Goal: Task Accomplishment & Management: Complete application form

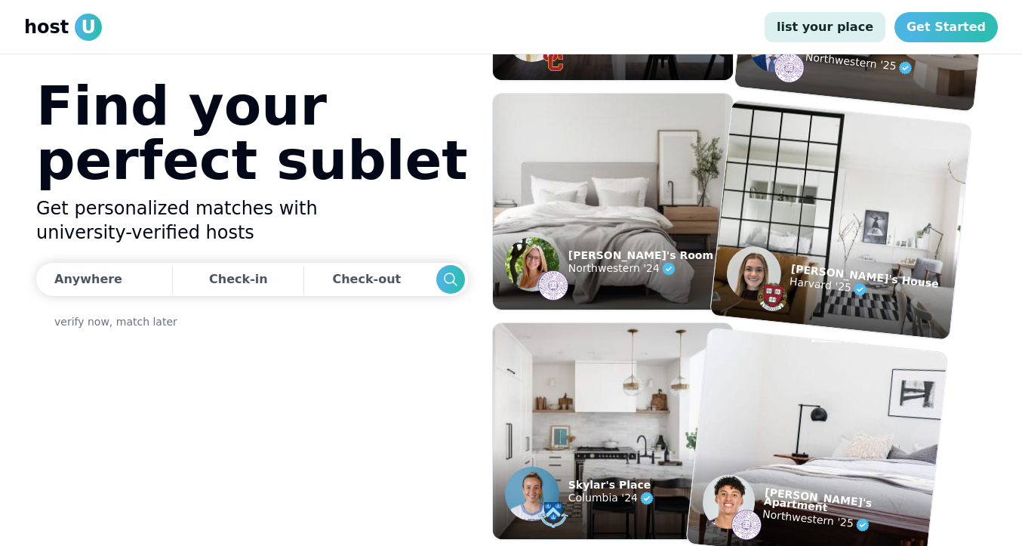
click at [866, 26] on link "list your place" at bounding box center [825, 27] width 121 height 30
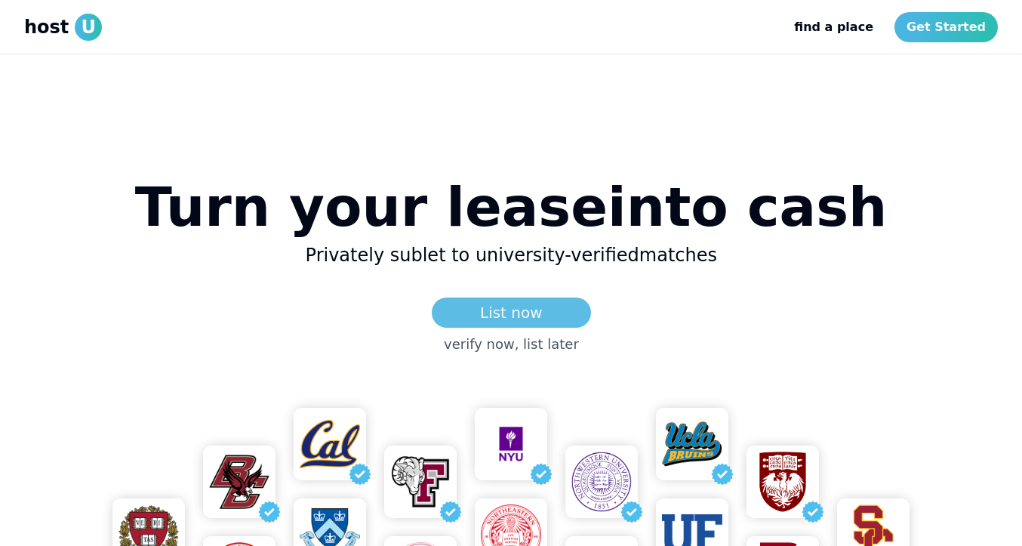
click at [484, 312] on link "List now" at bounding box center [511, 312] width 159 height 30
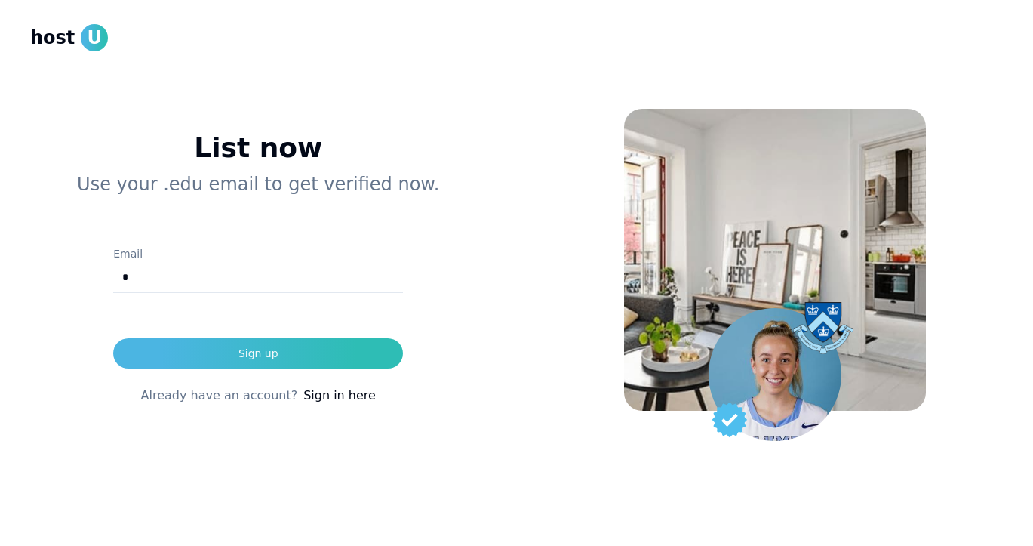
type input "**********"
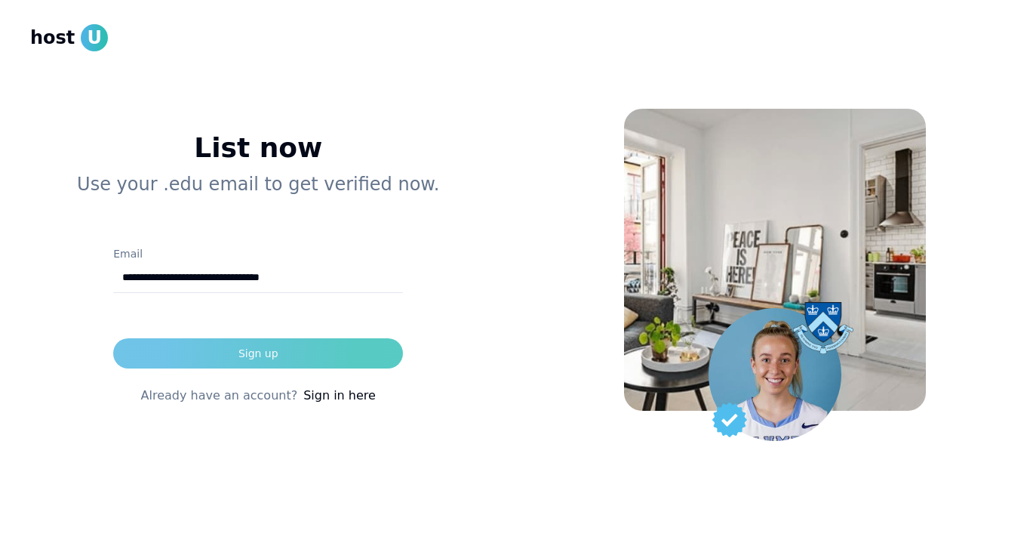
click at [282, 354] on button "Sign up" at bounding box center [258, 353] width 290 height 30
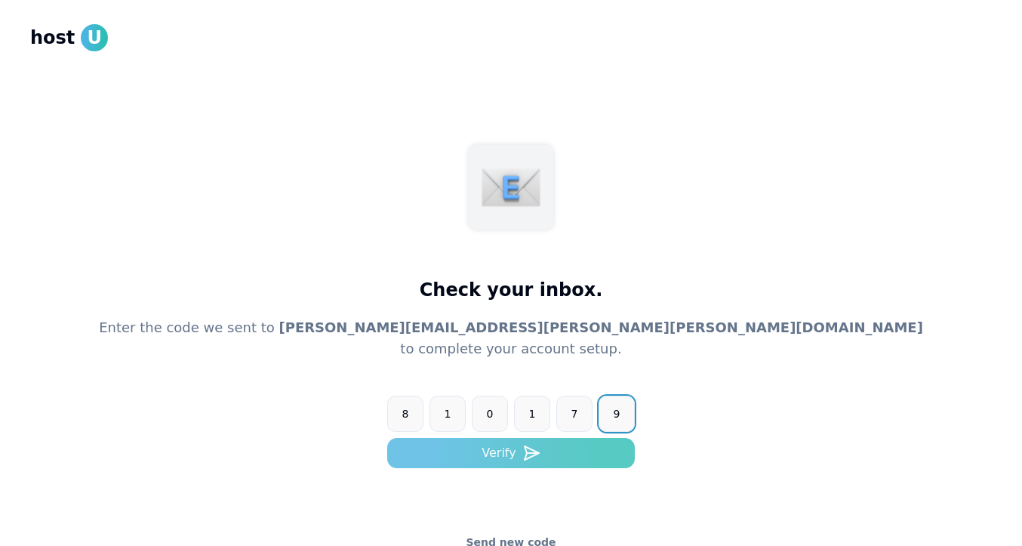
type input "******"
click at [516, 466] on button "Verify" at bounding box center [511, 453] width 248 height 30
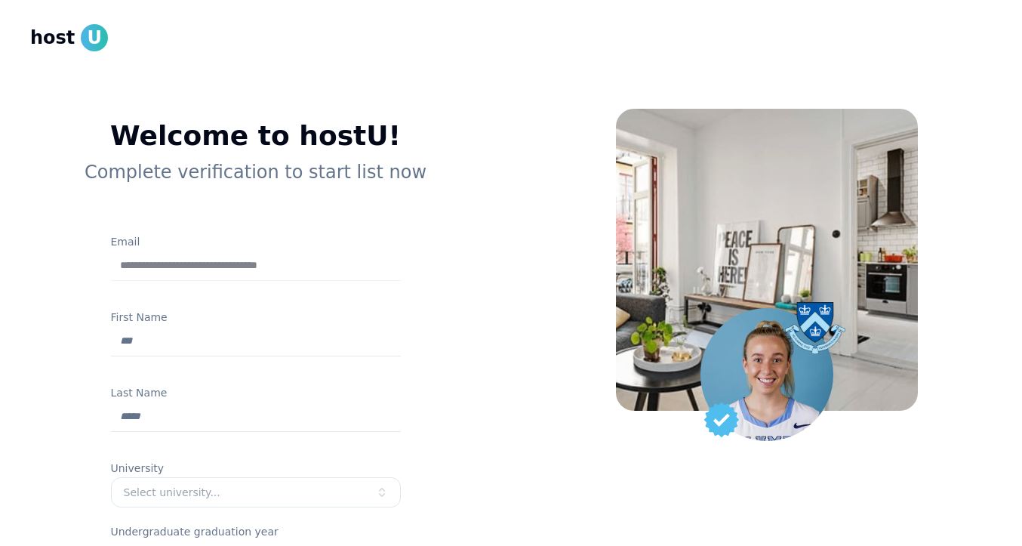
click at [303, 337] on input "First Name" at bounding box center [256, 341] width 290 height 30
type input "*********"
click at [162, 411] on input "Last Name" at bounding box center [256, 417] width 290 height 30
type input "*****"
click at [141, 479] on button "Select university..." at bounding box center [256, 492] width 290 height 30
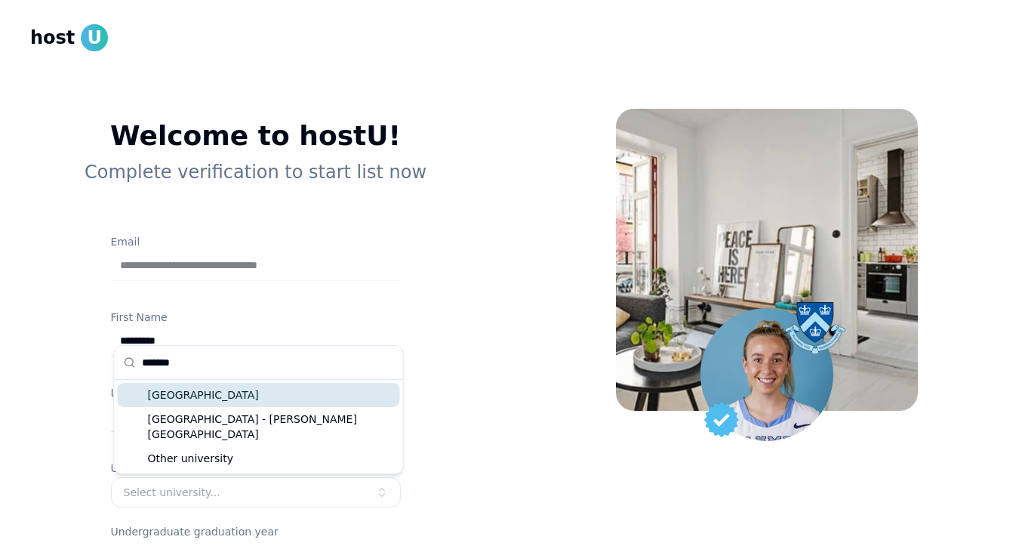
type input "*******"
click at [228, 391] on div "Northwestern University" at bounding box center [259, 395] width 282 height 24
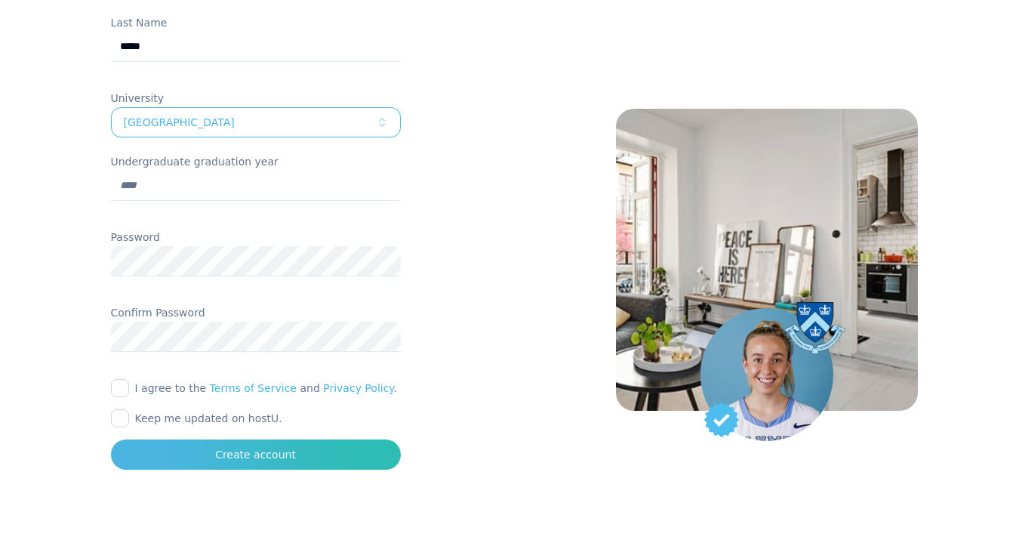
scroll to position [371, 0]
click at [126, 395] on button "I agree to the Terms of Service and Privacy Policy ." at bounding box center [120, 387] width 18 height 18
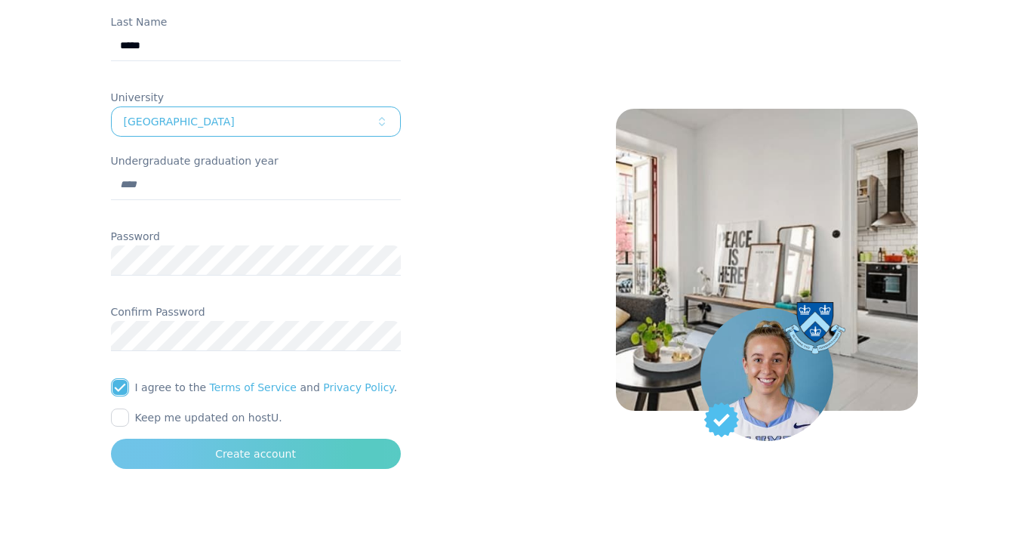
click at [213, 459] on button "Create account" at bounding box center [256, 454] width 290 height 30
type input "****"
click at [188, 448] on button "Create account" at bounding box center [256, 454] width 290 height 30
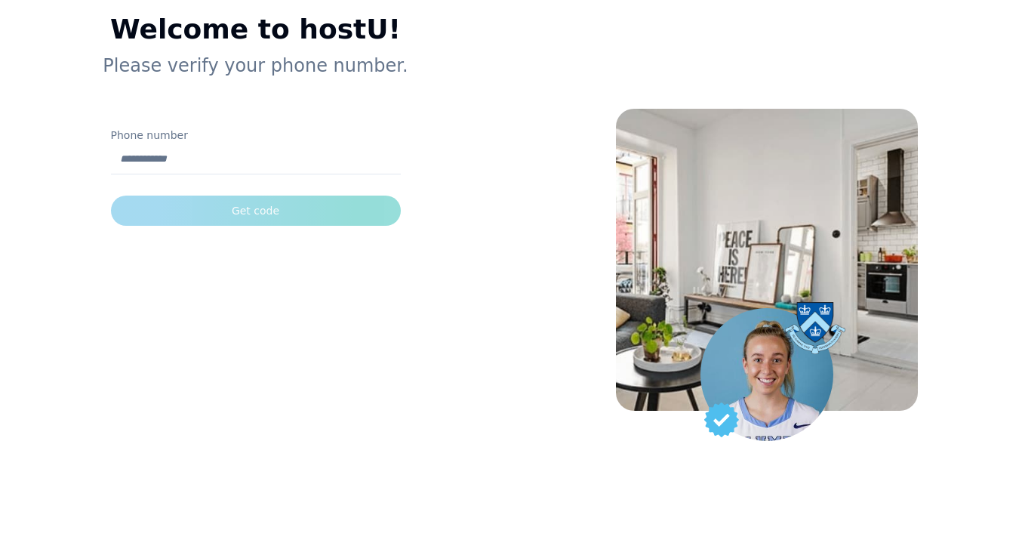
scroll to position [106, 0]
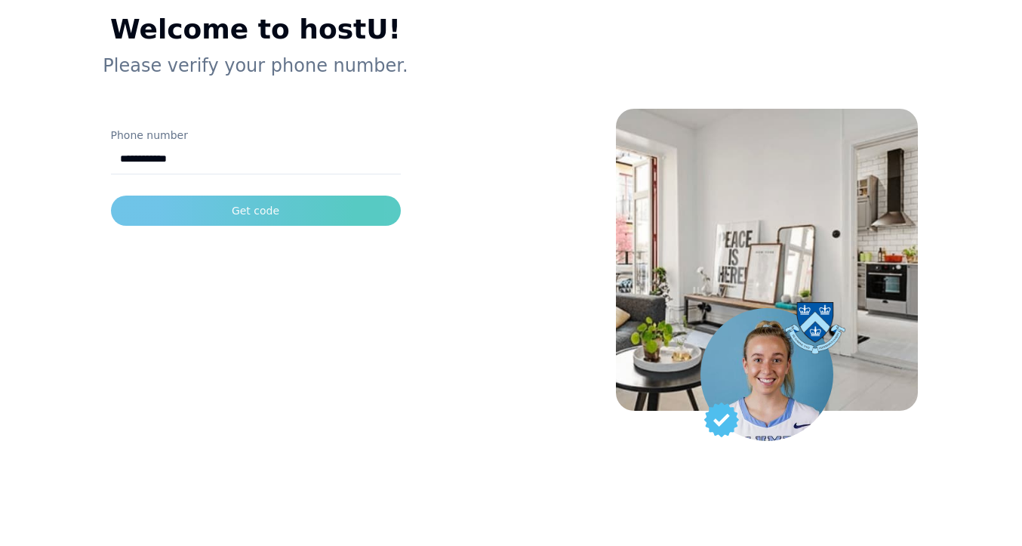
type input "**********"
click at [242, 209] on div "Get code" at bounding box center [256, 210] width 48 height 15
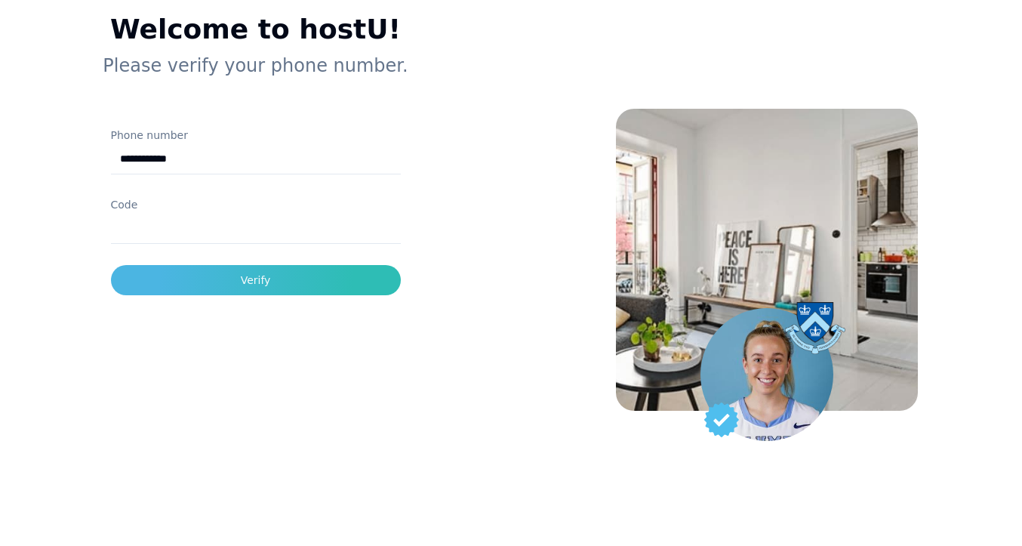
click at [232, 239] on input "Code" at bounding box center [256, 229] width 290 height 30
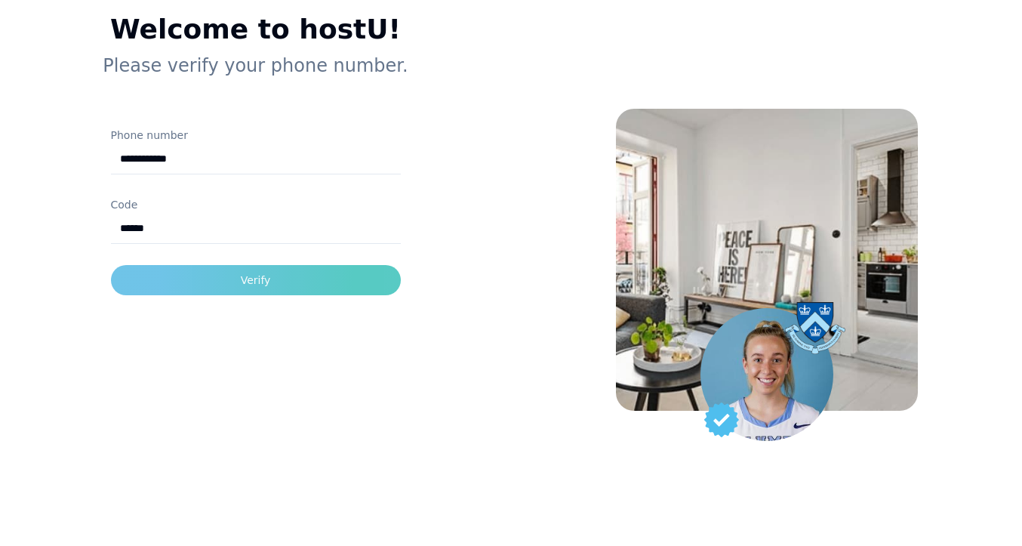
type input "******"
click at [228, 279] on button "Verify" at bounding box center [256, 280] width 290 height 30
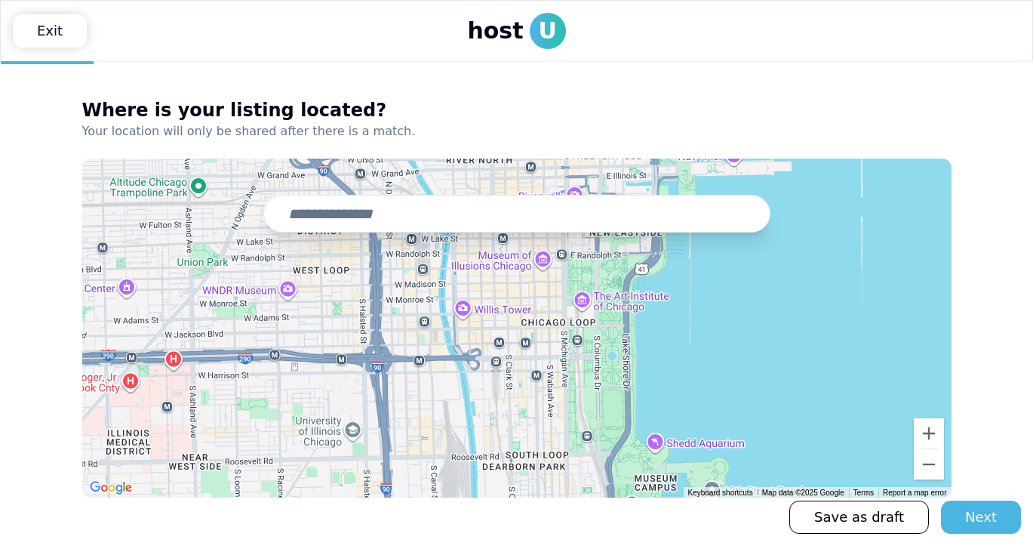
click at [325, 215] on input "text" at bounding box center [516, 214] width 507 height 38
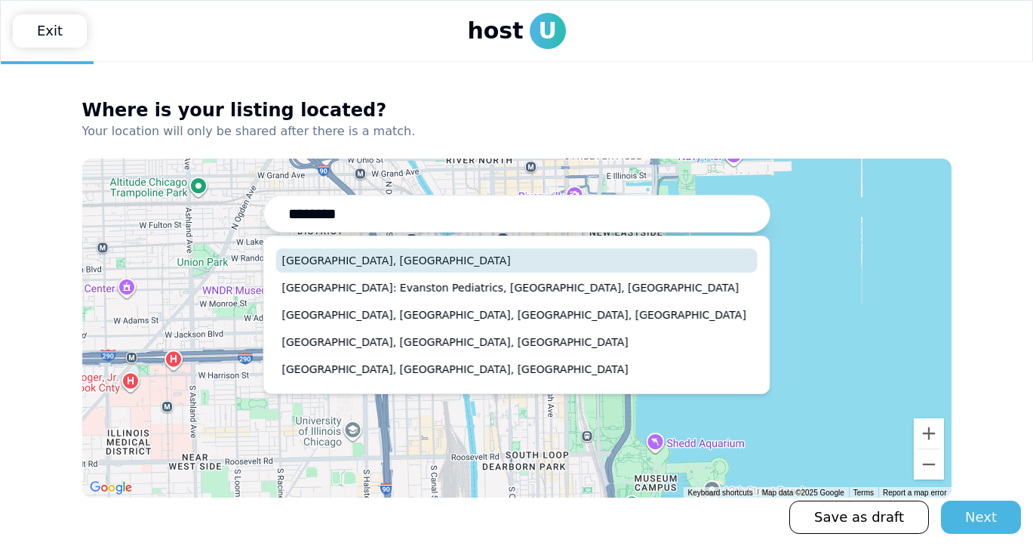
click at [349, 257] on button "Evanston, IL" at bounding box center [517, 260] width 482 height 24
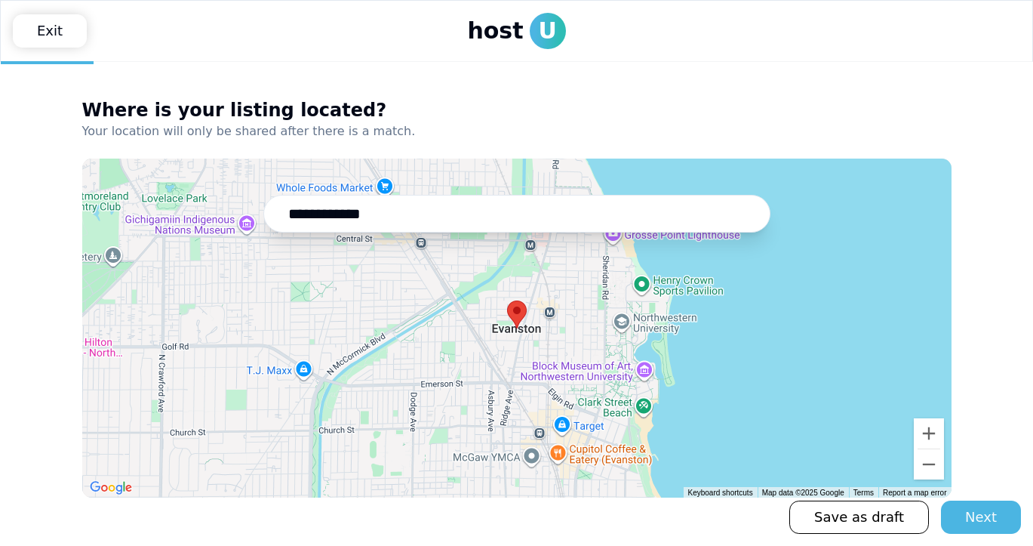
drag, startPoint x: 374, startPoint y: 217, endPoint x: 263, endPoint y: 214, distance: 111.0
click at [263, 214] on input "**********" at bounding box center [516, 214] width 507 height 38
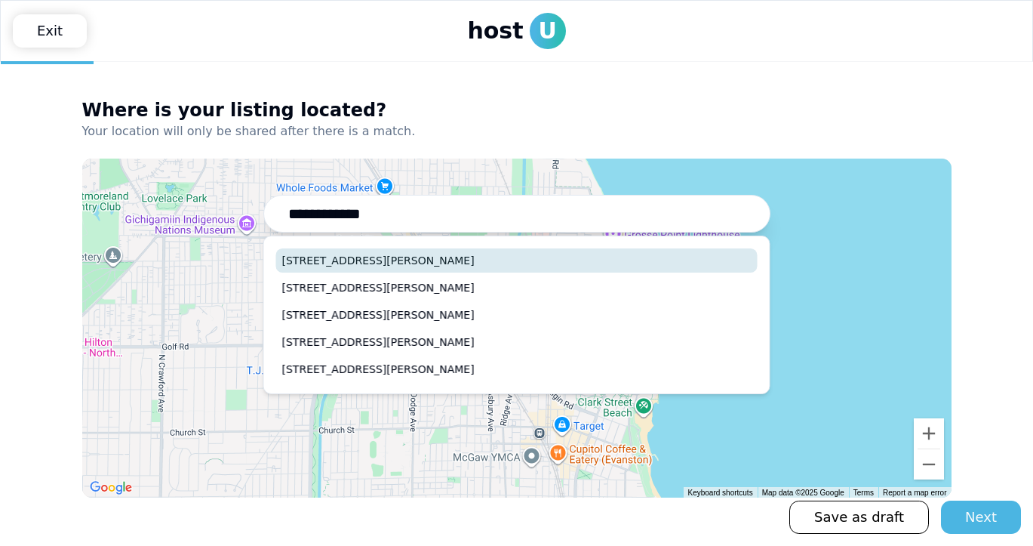
click at [328, 251] on button "1012 Emerson Street, Evanston, IL" at bounding box center [517, 260] width 482 height 24
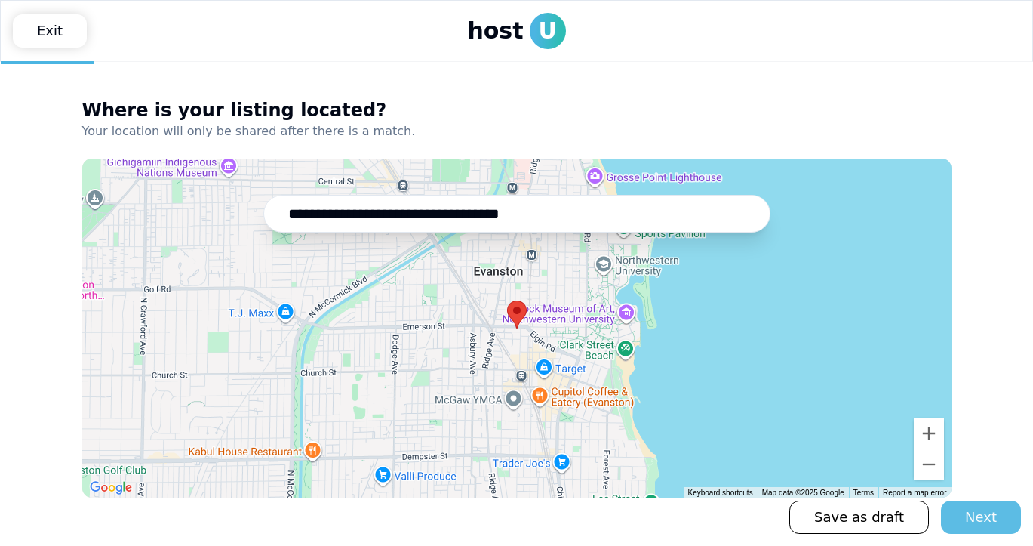
type input "**********"
click at [980, 522] on div "Next" at bounding box center [981, 516] width 32 height 21
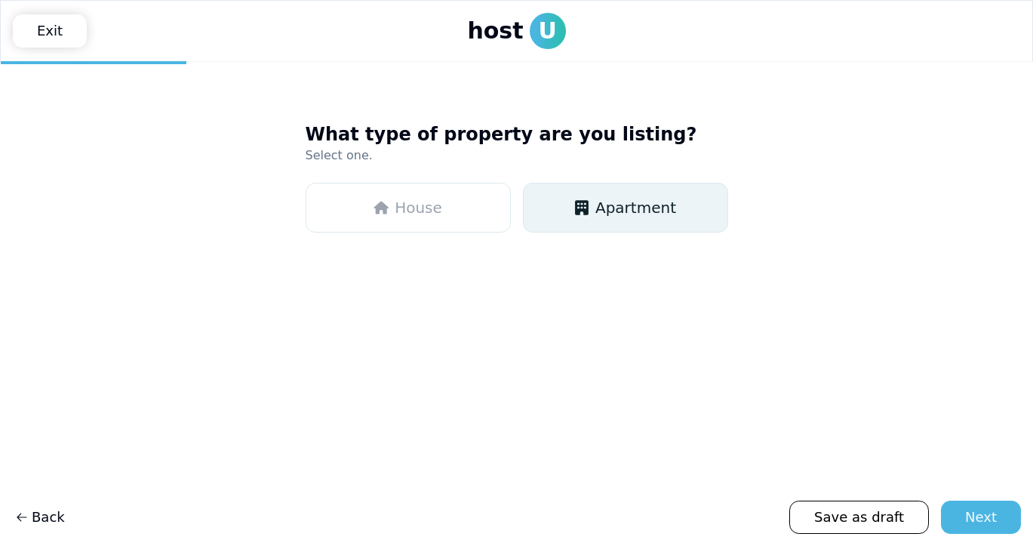
click at [596, 217] on button "Apartment" at bounding box center [625, 208] width 205 height 50
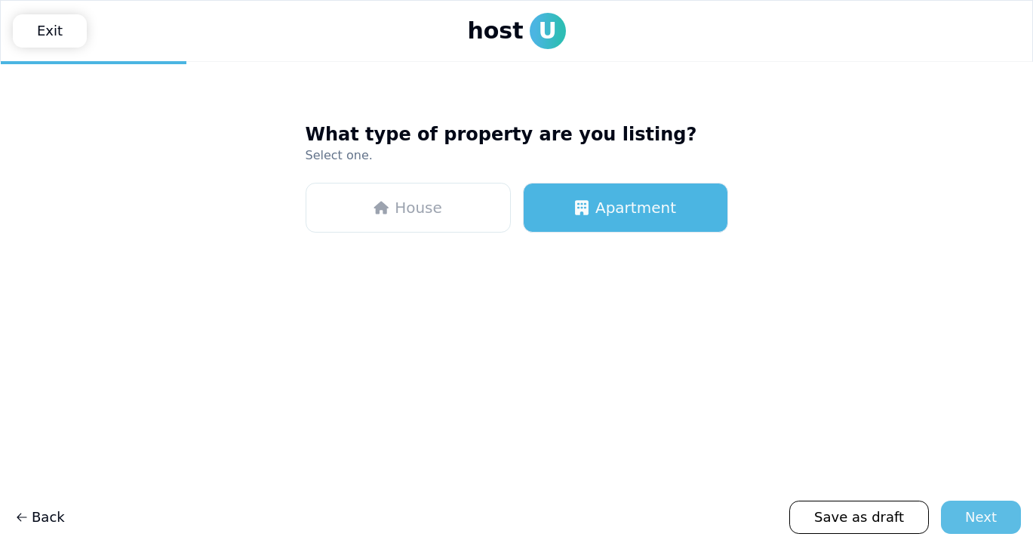
click at [970, 512] on div "Next" at bounding box center [981, 516] width 32 height 21
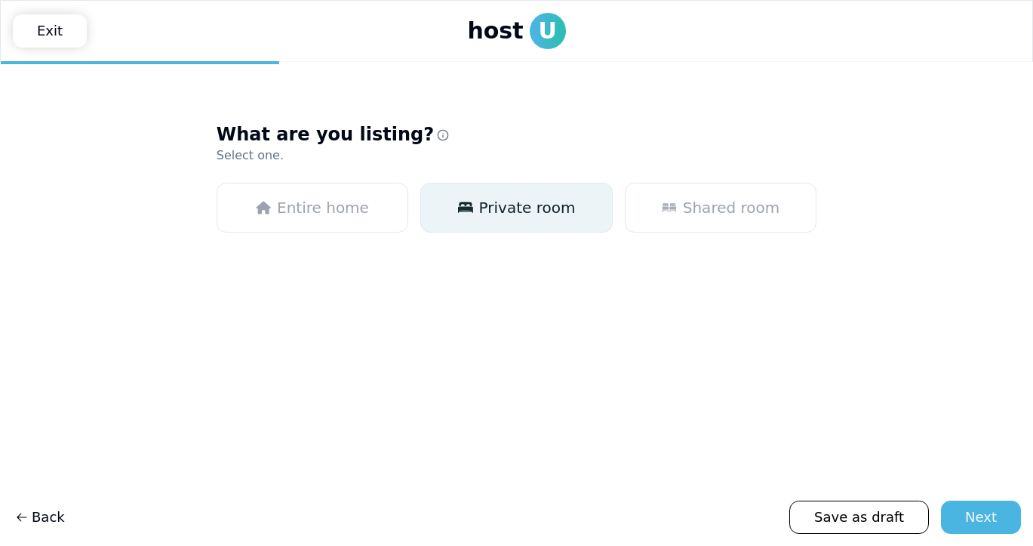
click at [562, 231] on button "Private room" at bounding box center [516, 208] width 192 height 50
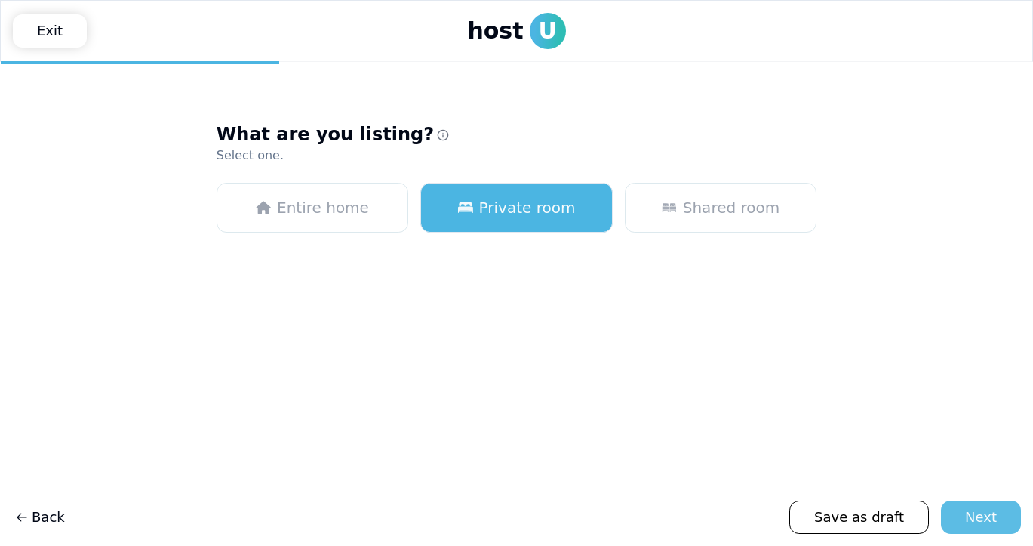
click at [996, 514] on div "Next" at bounding box center [981, 516] width 32 height 21
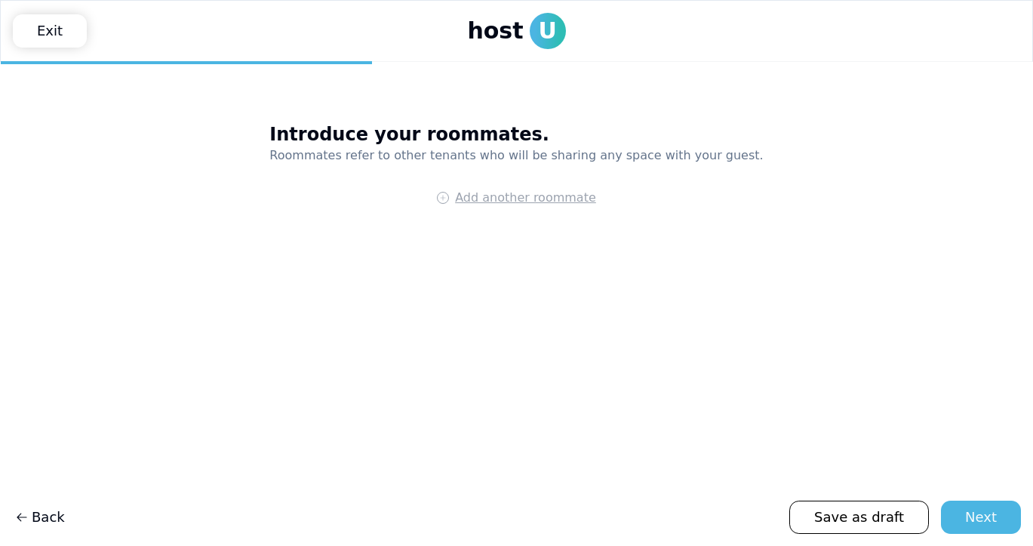
click at [560, 204] on span "Add another roommate" at bounding box center [525, 198] width 141 height 18
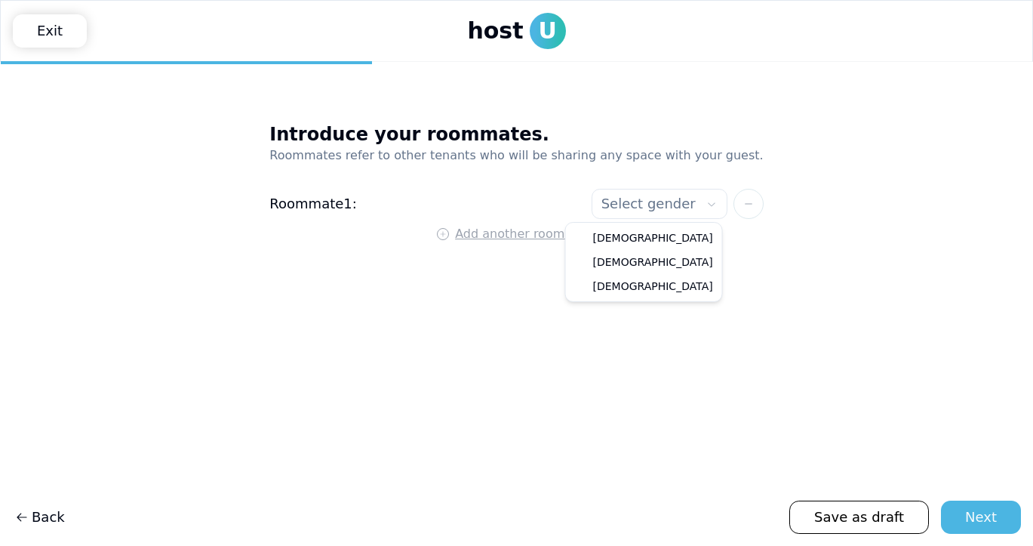
click at [604, 203] on html "**********" at bounding box center [516, 273] width 1033 height 546
select select"] "******"
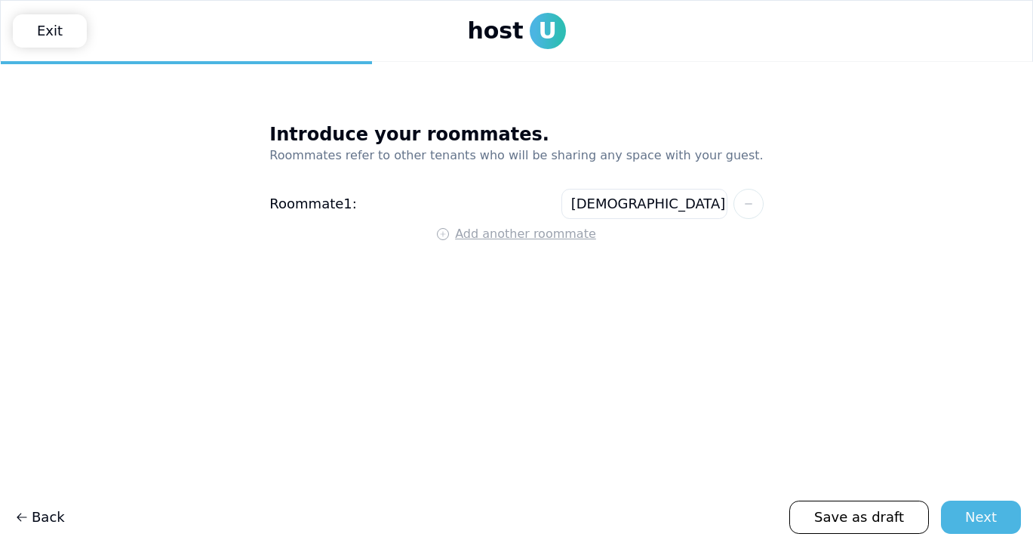
click at [537, 239] on span "Add another roommate" at bounding box center [525, 234] width 141 height 18
click at [604, 240] on html "**********" at bounding box center [516, 273] width 1033 height 546
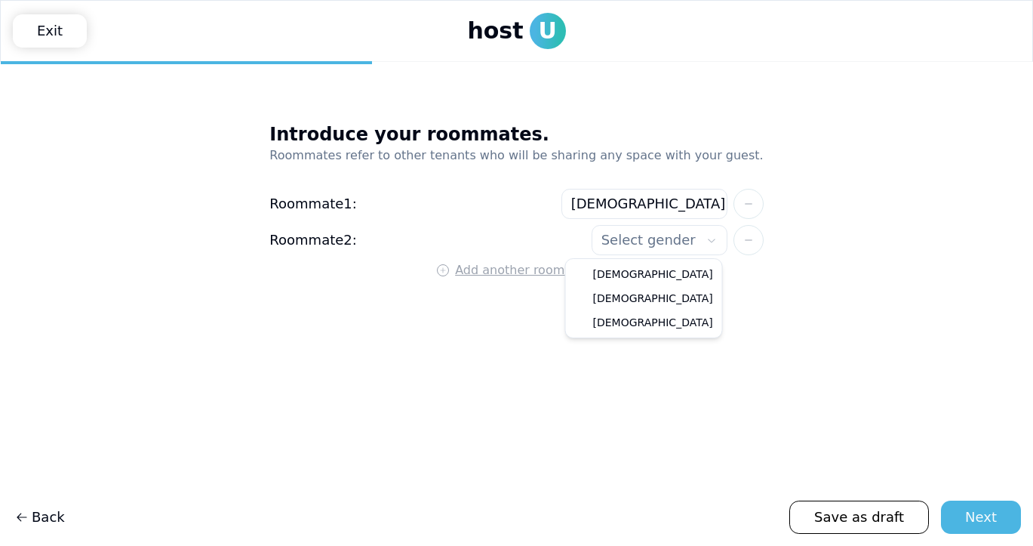
select select"] "******"
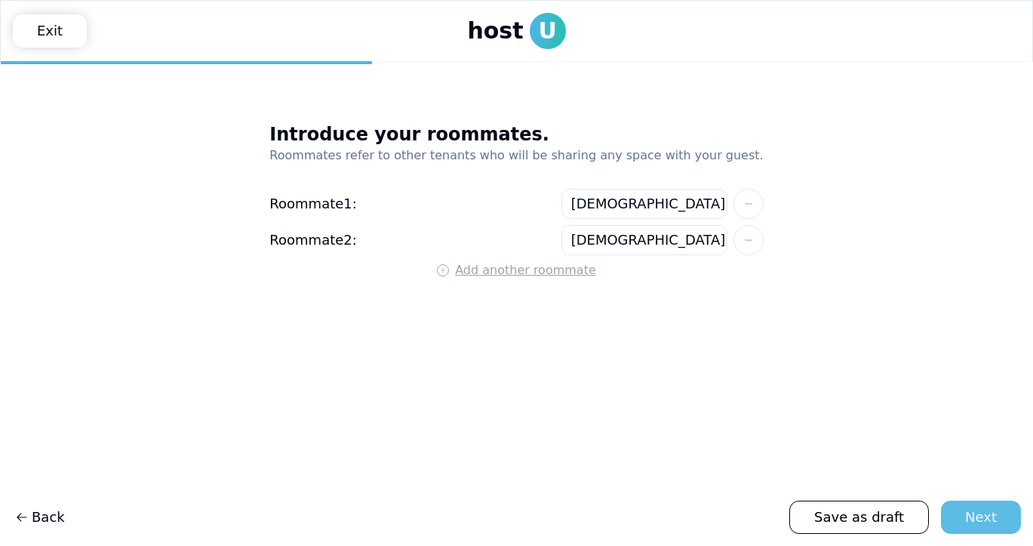
click at [989, 510] on div "Next" at bounding box center [981, 516] width 32 height 21
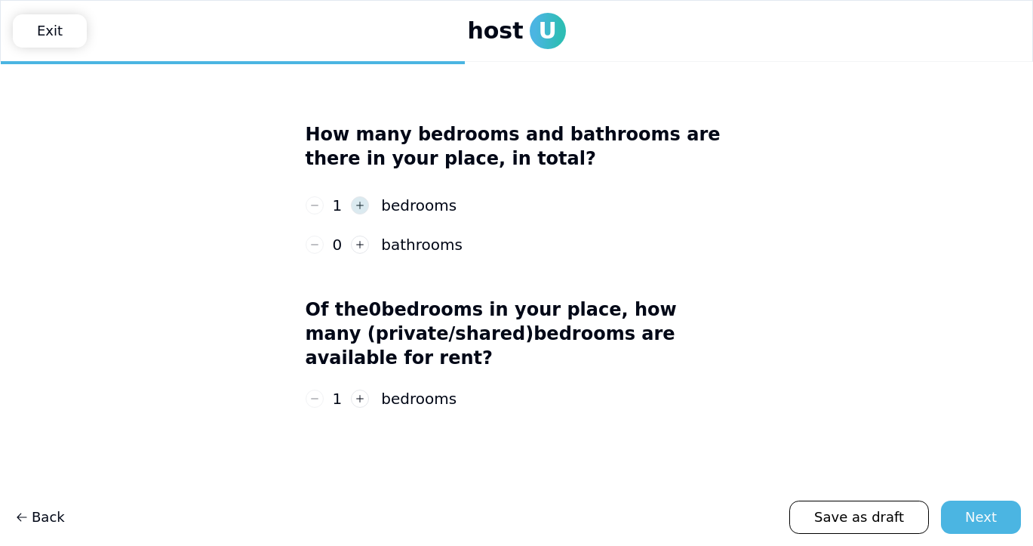
click at [362, 205] on icon "button" at bounding box center [360, 205] width 11 height 11
click at [360, 251] on button "button" at bounding box center [360, 244] width 18 height 18
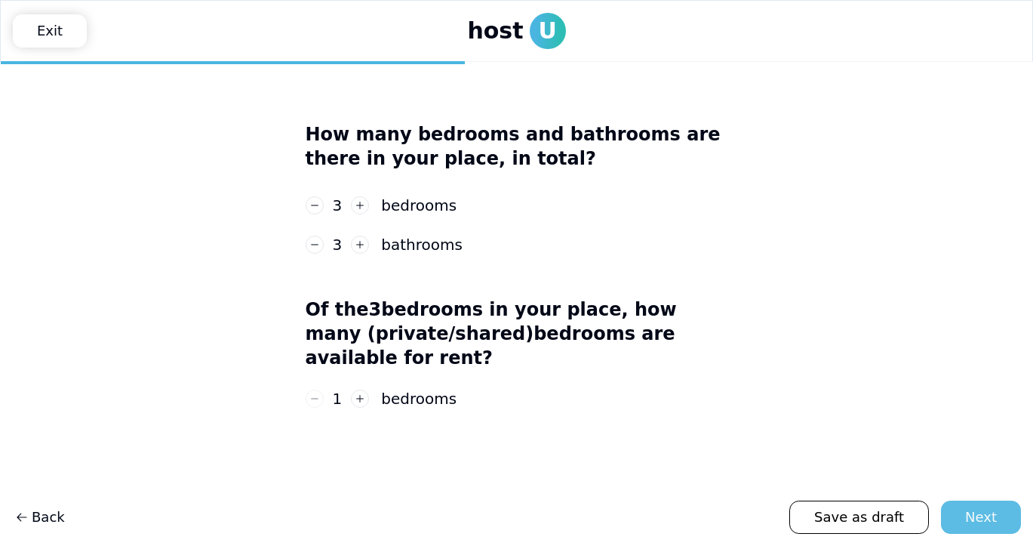
click at [985, 519] on div "Next" at bounding box center [981, 516] width 32 height 21
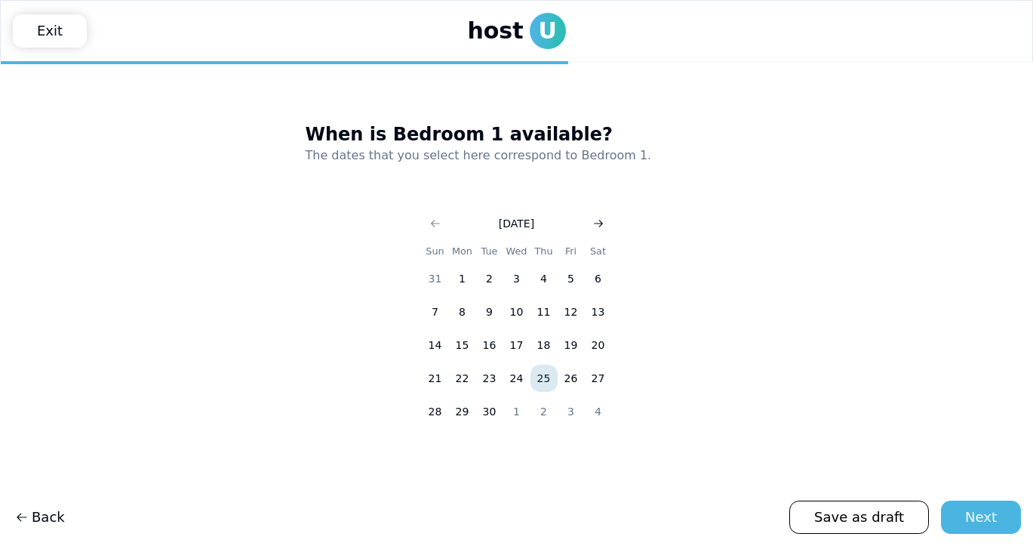
click at [600, 223] on icon "Go to next month" at bounding box center [598, 223] width 12 height 12
click at [435, 412] on button "23" at bounding box center [435, 411] width 27 height 27
click at [598, 220] on icon "Go to next month" at bounding box center [598, 223] width 12 height 12
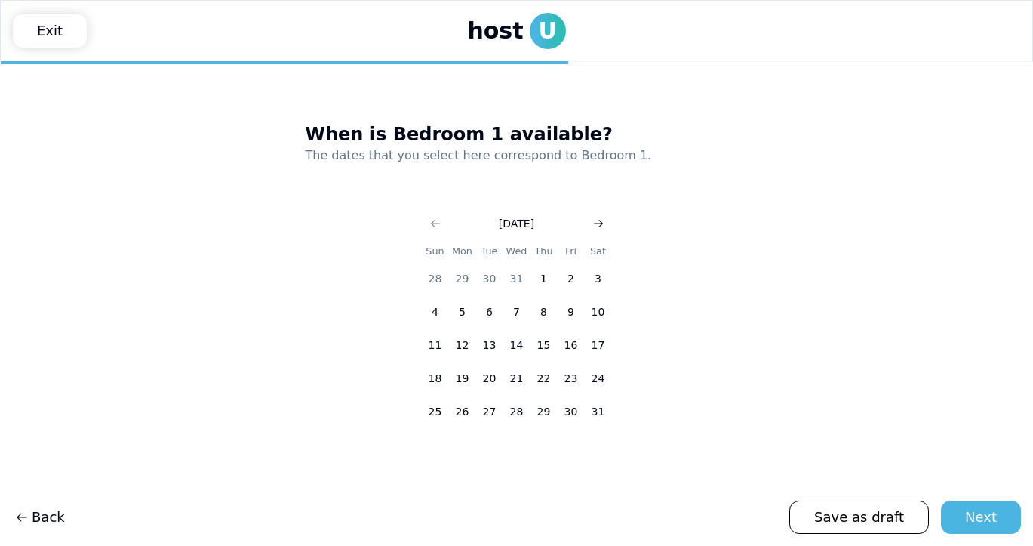
click at [598, 220] on icon "Go to next month" at bounding box center [598, 223] width 12 height 12
click at [439, 415] on button "29" at bounding box center [435, 411] width 27 height 27
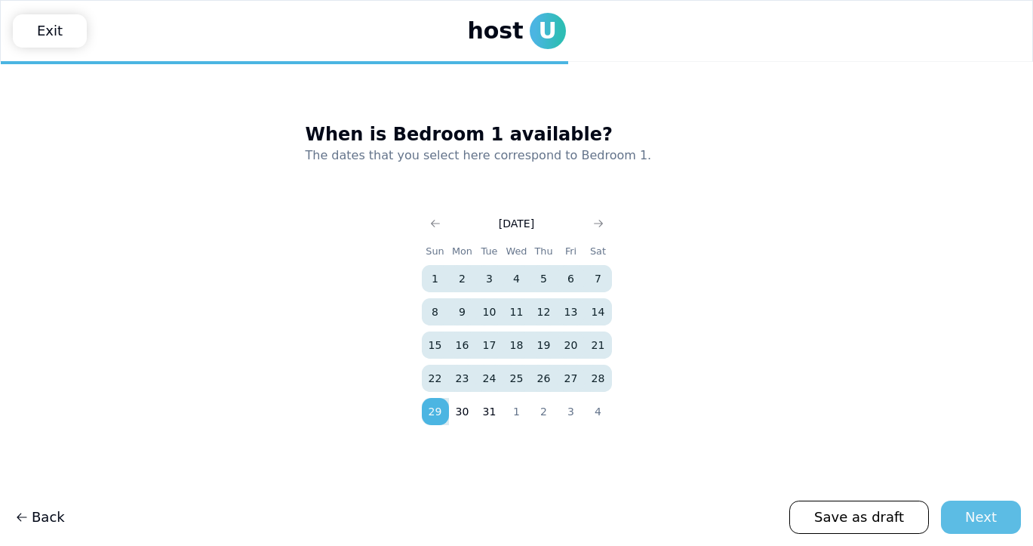
click at [974, 514] on div "Next" at bounding box center [981, 516] width 32 height 21
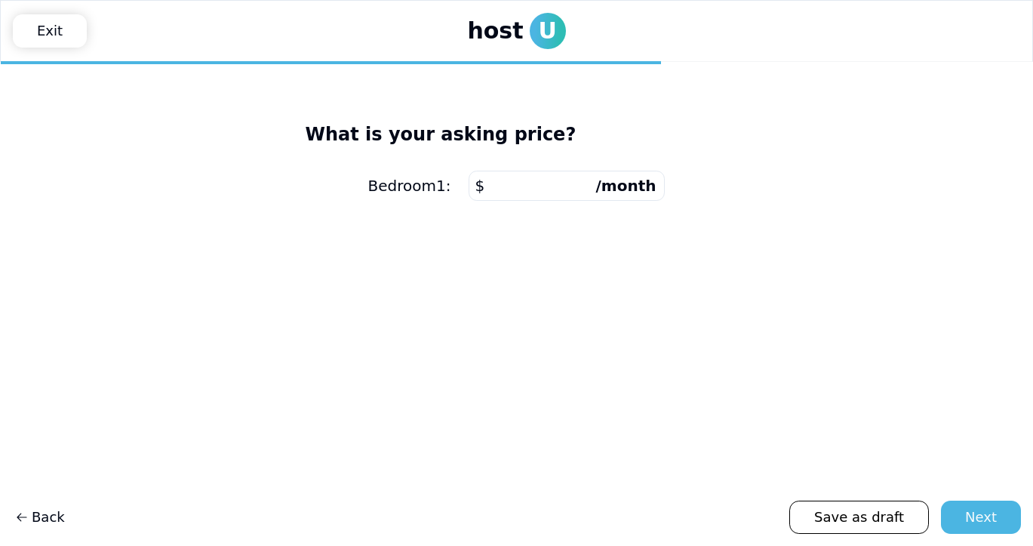
click at [562, 191] on input "number" at bounding box center [567, 186] width 196 height 30
type input "****"
click at [977, 519] on div "Next" at bounding box center [981, 516] width 32 height 21
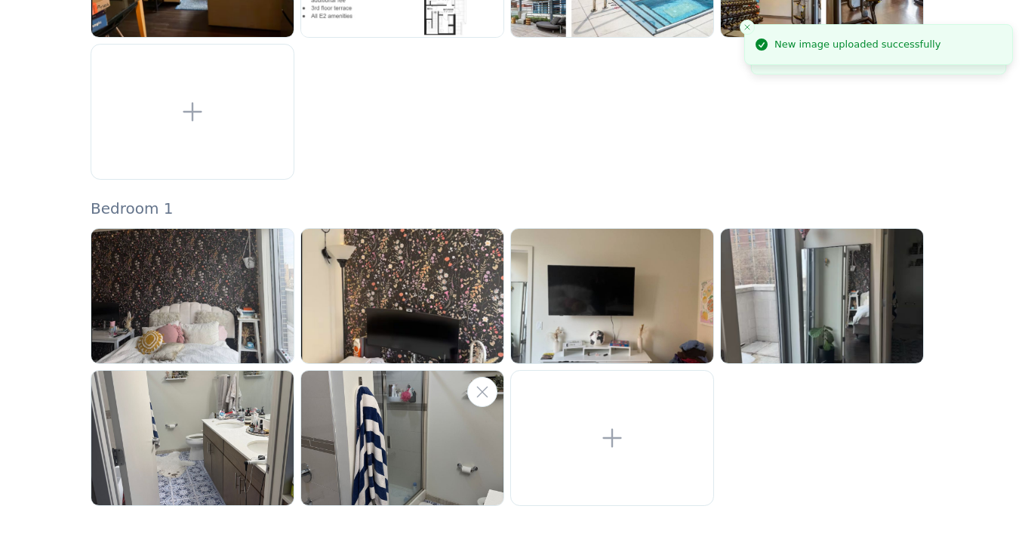
scroll to position [398, 0]
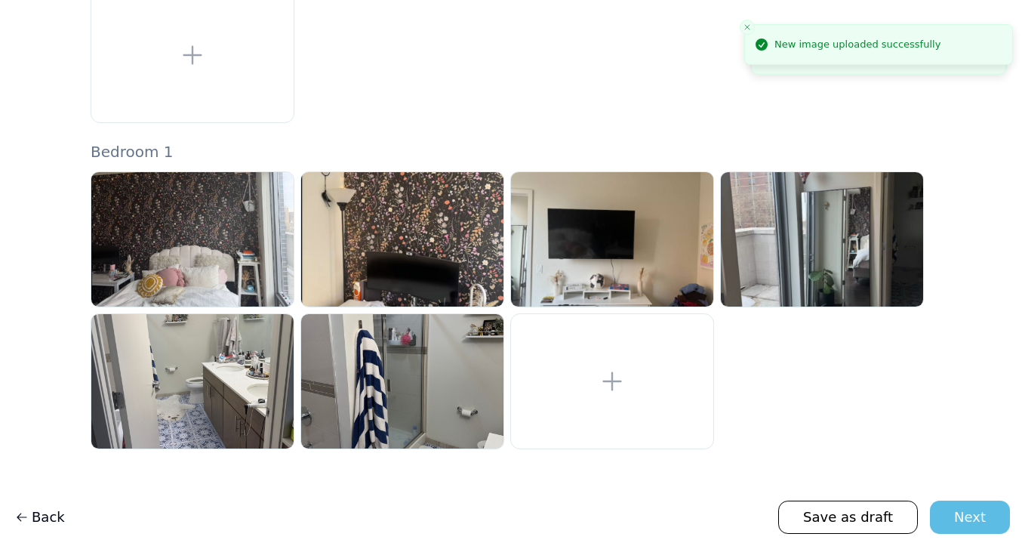
click at [962, 521] on div "Next" at bounding box center [970, 516] width 32 height 21
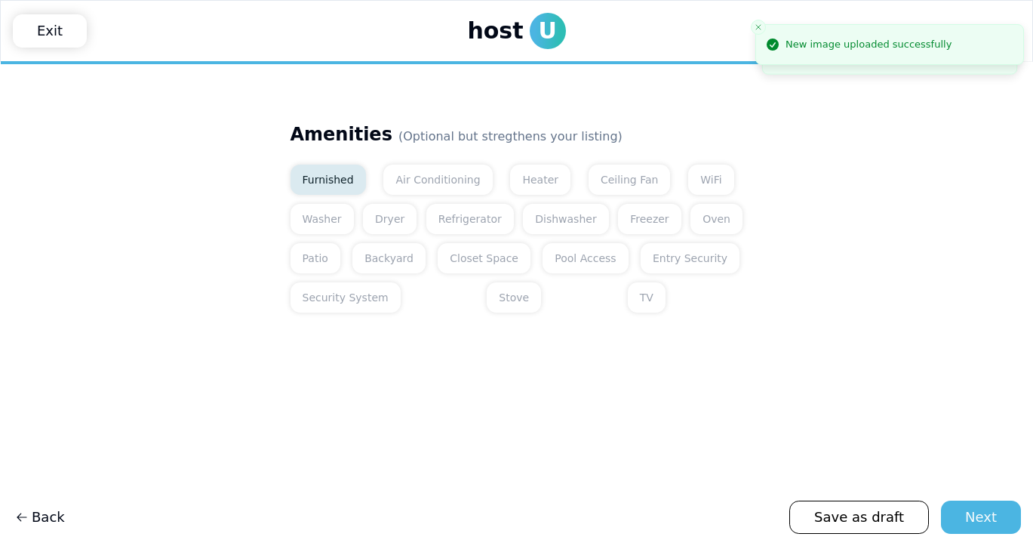
click at [336, 183] on button "Furnished" at bounding box center [328, 180] width 75 height 30
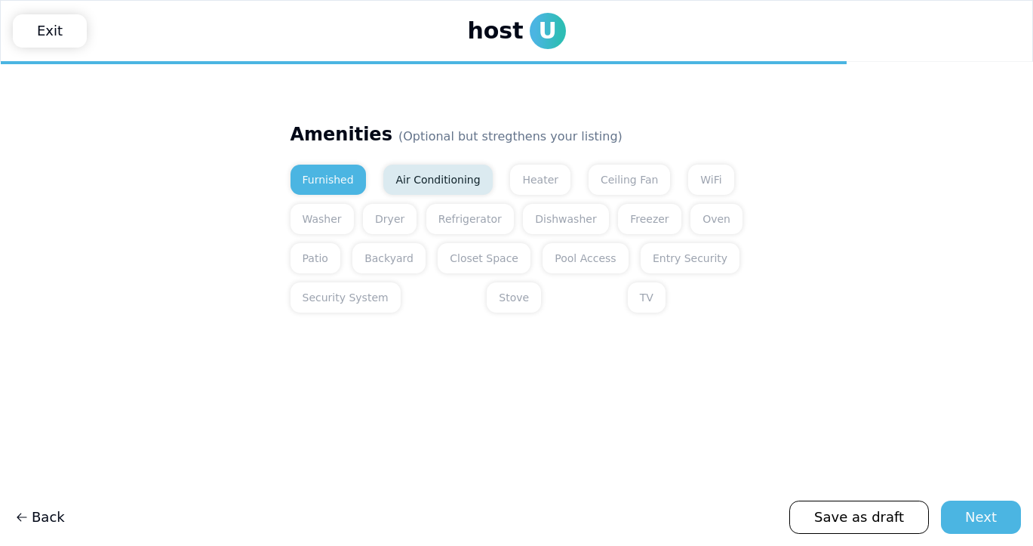
click at [394, 187] on button "Air Conditioning" at bounding box center [437, 180] width 109 height 30
click at [510, 184] on button "Heater" at bounding box center [540, 180] width 60 height 30
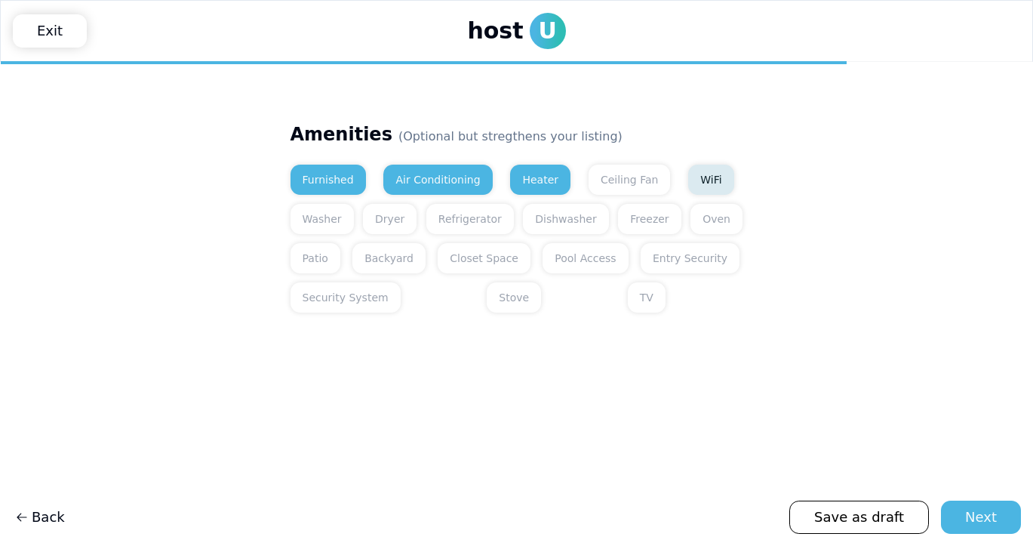
click at [688, 176] on button "WiFi" at bounding box center [710, 180] width 45 height 30
click at [326, 219] on button "Washer" at bounding box center [322, 219] width 63 height 30
click at [392, 220] on button "Dryer" at bounding box center [390, 219] width 54 height 30
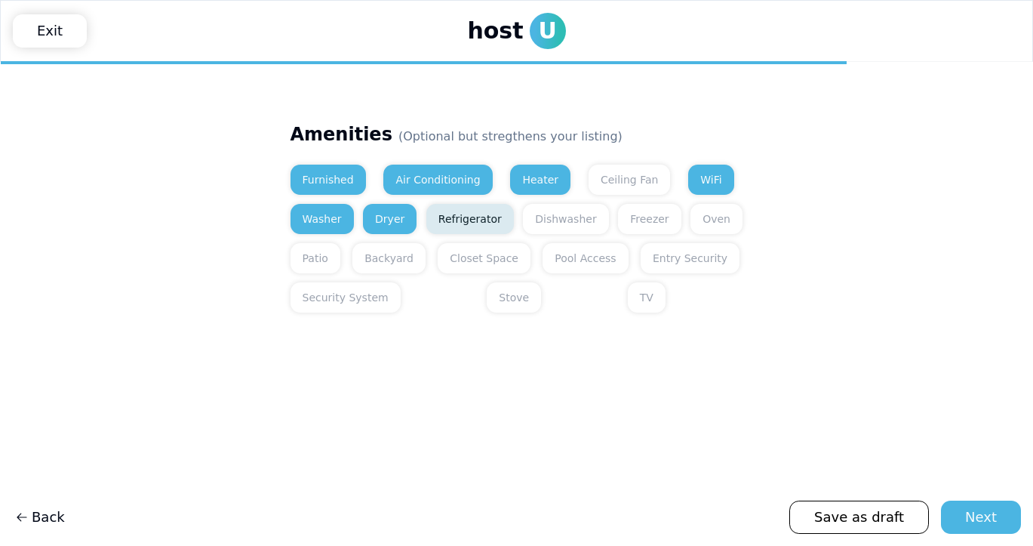
click at [458, 222] on button "Refrigerator" at bounding box center [470, 219] width 88 height 30
click at [558, 223] on button "Dishwasher" at bounding box center [565, 219] width 85 height 30
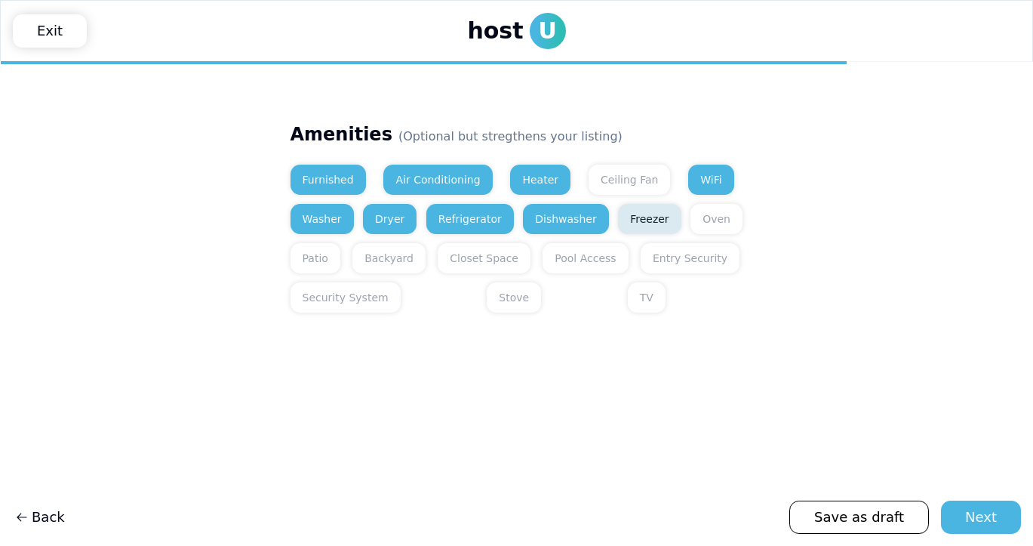
click at [618, 228] on button "Freezer" at bounding box center [649, 219] width 63 height 30
click at [696, 220] on button "Oven" at bounding box center [717, 219] width 52 height 30
click at [309, 268] on button "Patio" at bounding box center [316, 258] width 50 height 30
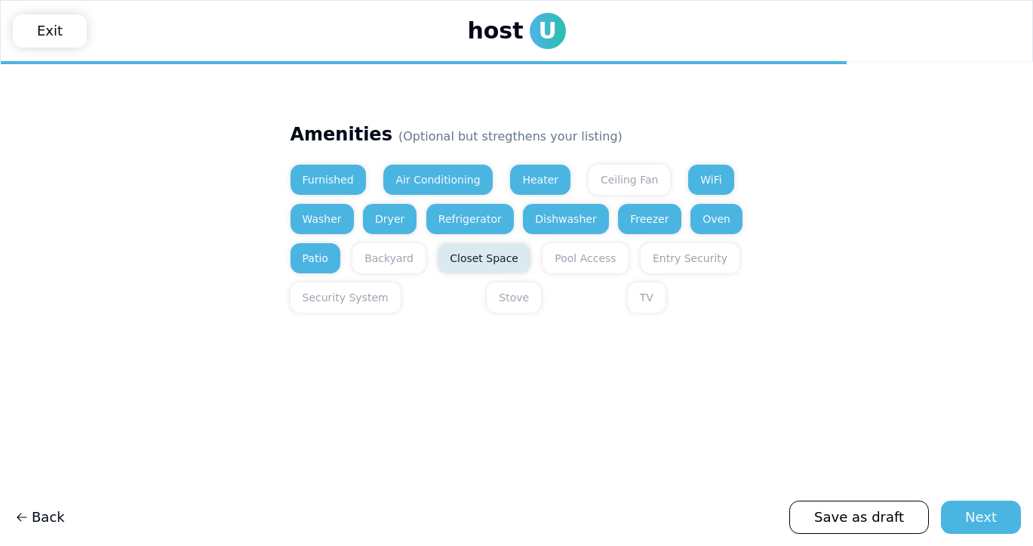
click at [479, 267] on button "Closet Space" at bounding box center [484, 258] width 93 height 30
click at [566, 263] on button "Pool Access" at bounding box center [585, 258] width 85 height 30
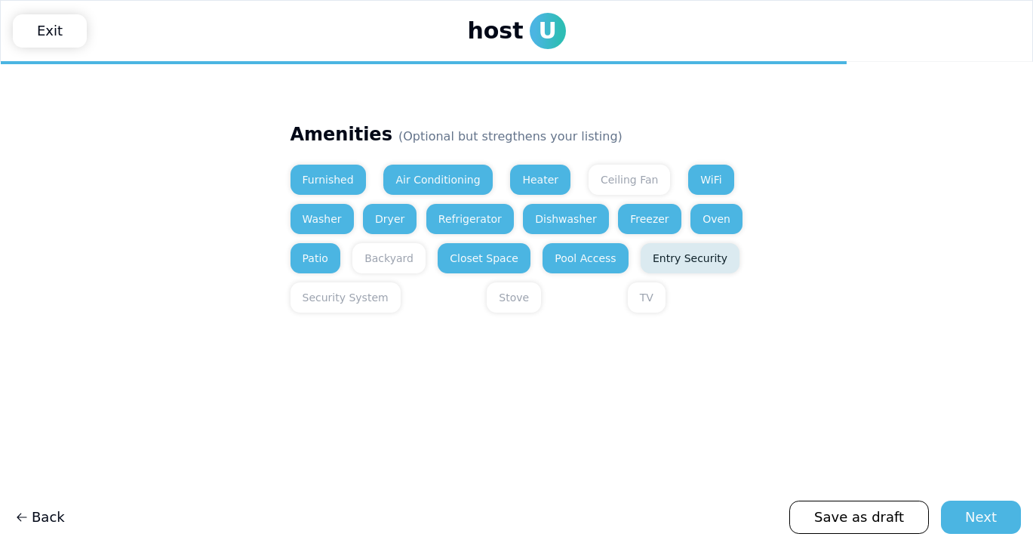
click at [662, 263] on button "Entry Security" at bounding box center [690, 258] width 99 height 30
click at [487, 301] on button "Stove" at bounding box center [514, 297] width 54 height 30
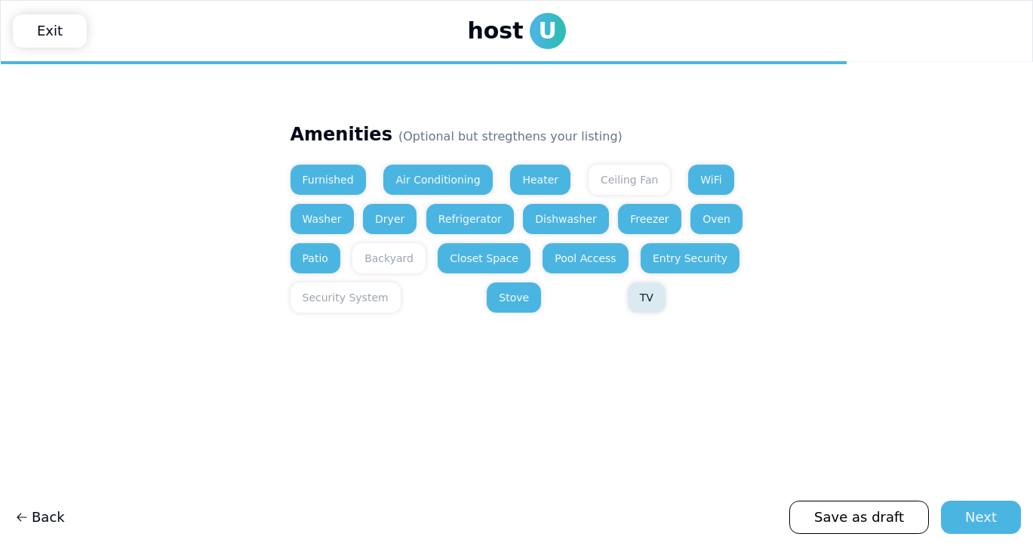
click at [628, 309] on button "TV" at bounding box center [647, 297] width 38 height 30
click at [984, 519] on div "Next" at bounding box center [981, 516] width 32 height 21
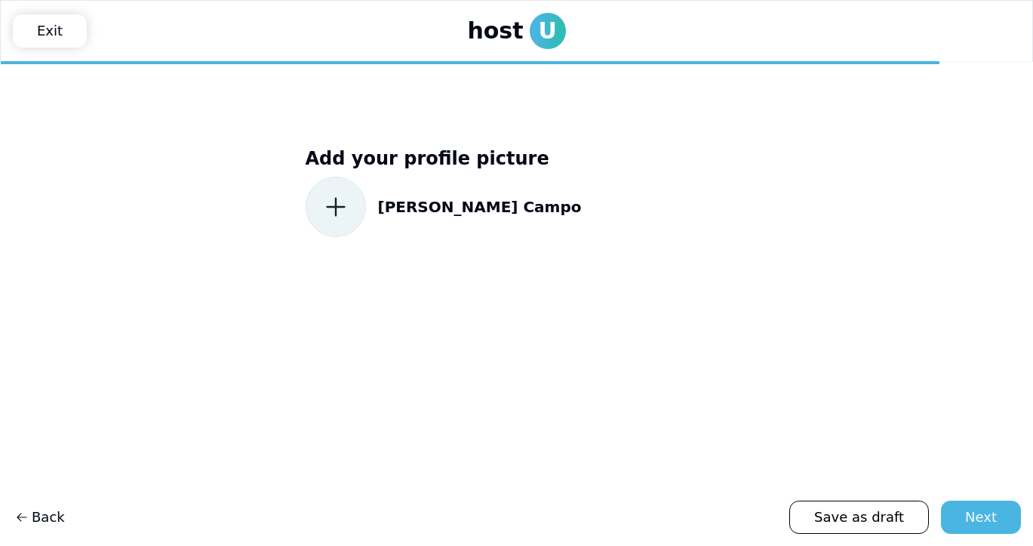
click at [348, 217] on icon at bounding box center [335, 206] width 27 height 27
click at [346, 212] on icon at bounding box center [335, 206] width 27 height 27
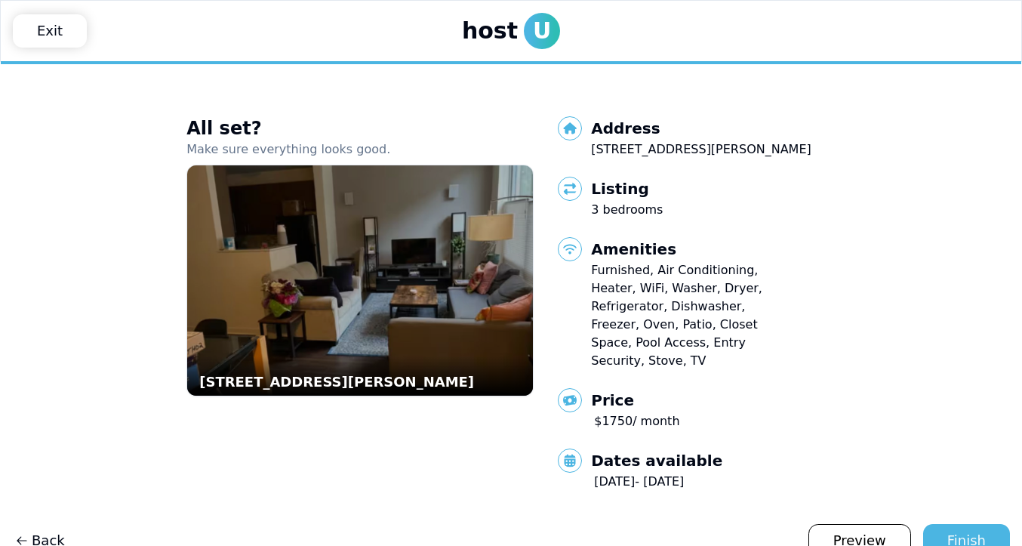
click at [454, 286] on img at bounding box center [360, 280] width 380 height 253
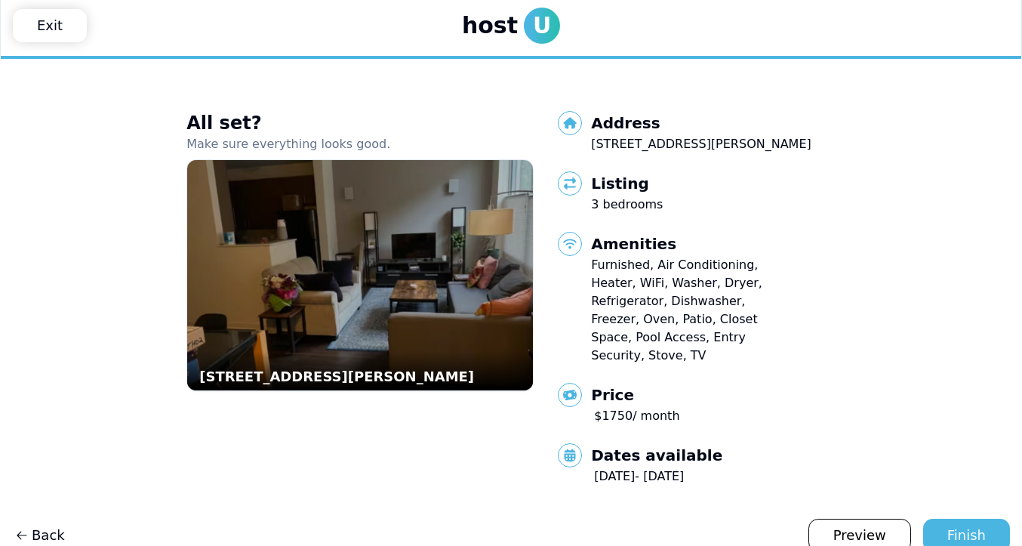
click at [503, 304] on img at bounding box center [360, 275] width 380 height 253
click at [383, 319] on img at bounding box center [360, 275] width 380 height 253
click at [208, 346] on img at bounding box center [360, 275] width 380 height 253
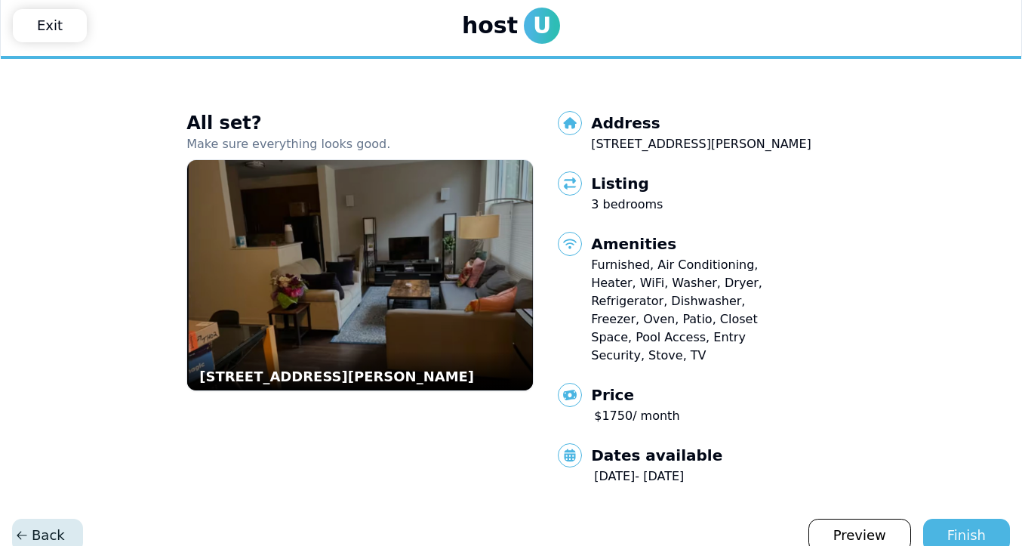
click at [50, 525] on span "Back" at bounding box center [40, 535] width 50 height 21
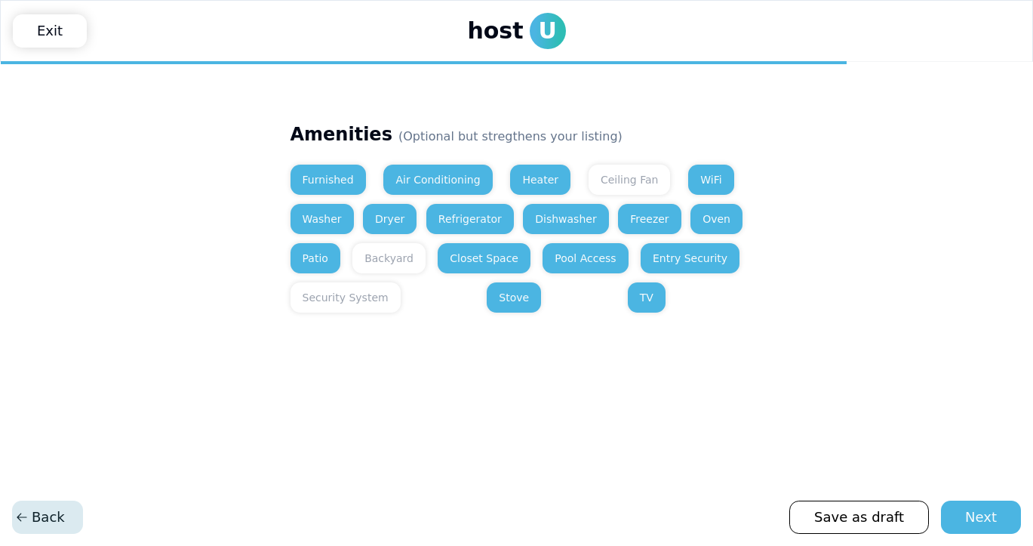
click at [46, 525] on span "Back" at bounding box center [40, 516] width 50 height 21
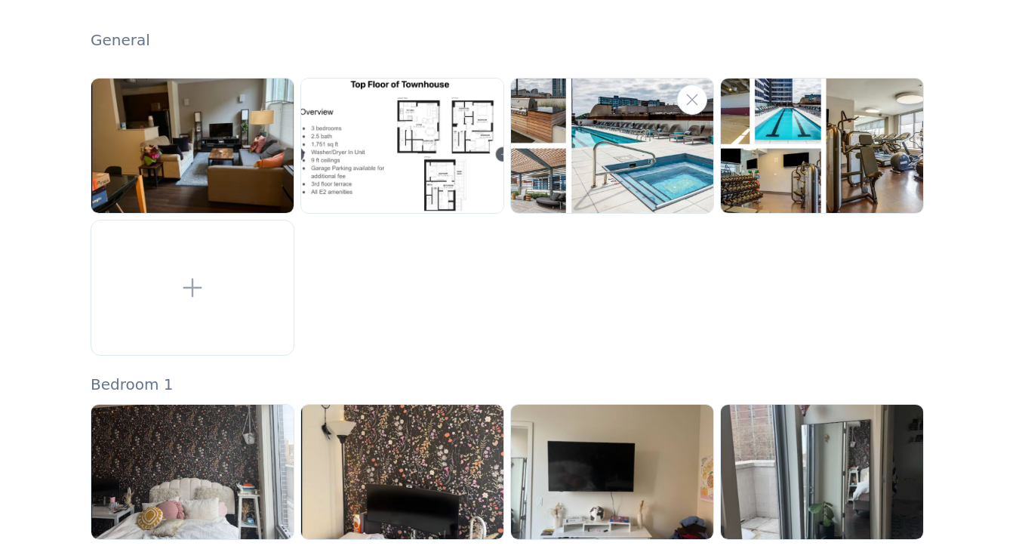
scroll to position [398, 0]
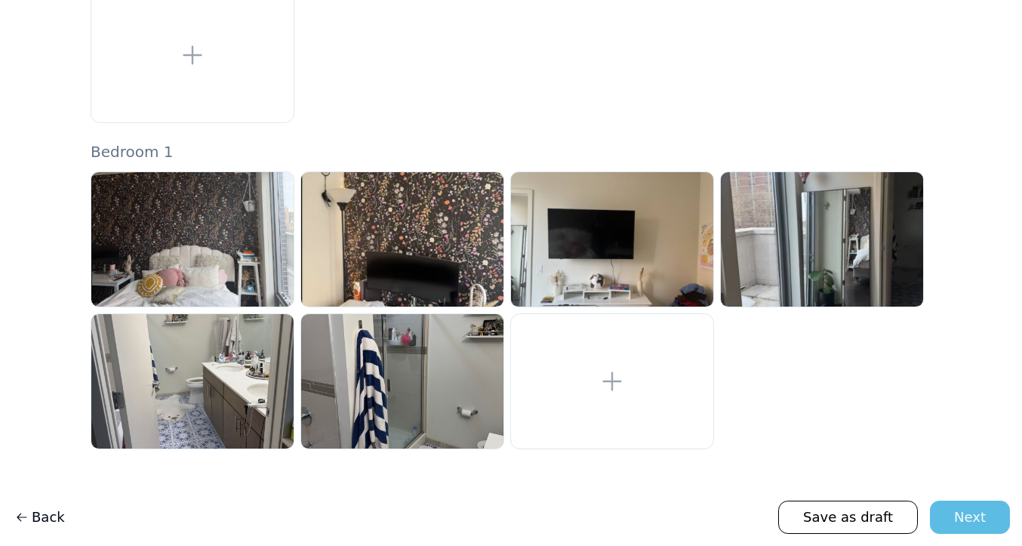
click at [970, 515] on div "Next" at bounding box center [970, 516] width 32 height 21
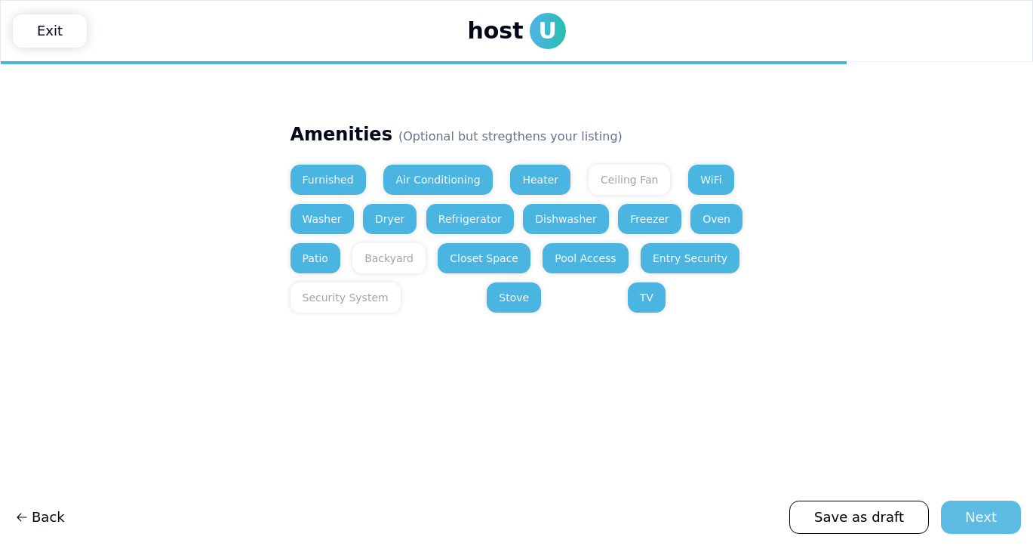
click at [965, 505] on button "Next" at bounding box center [981, 516] width 80 height 33
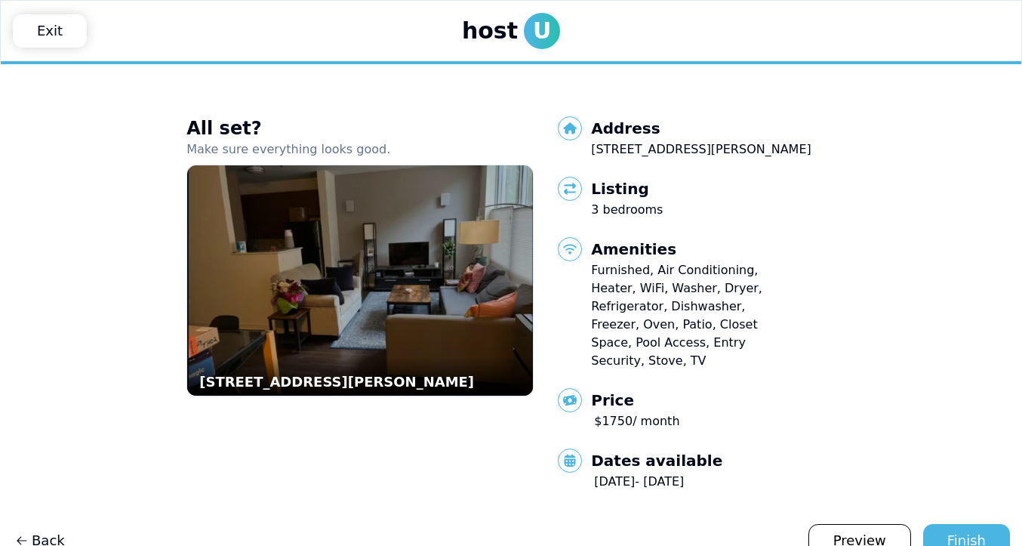
scroll to position [5, 0]
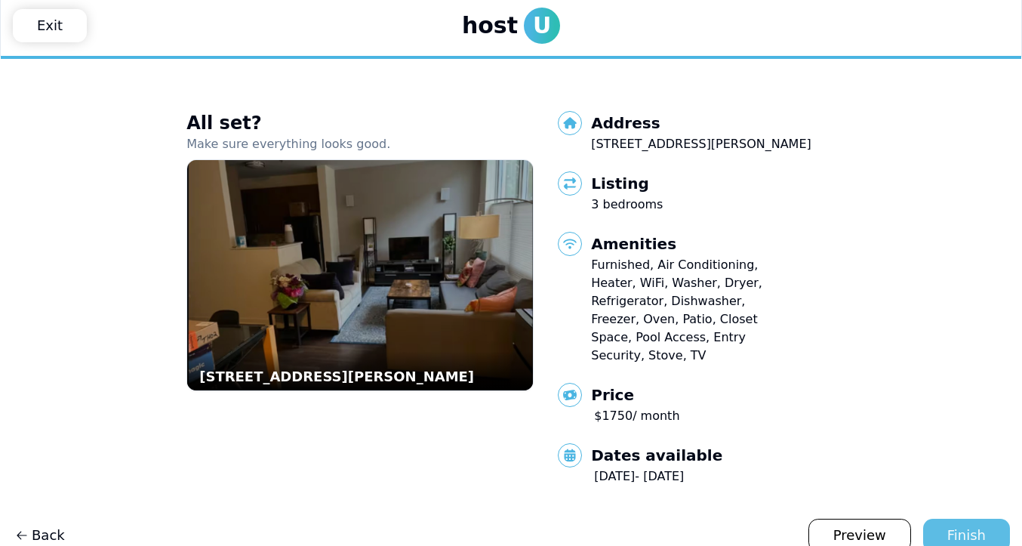
click at [974, 525] on div "Finish" at bounding box center [966, 535] width 38 height 21
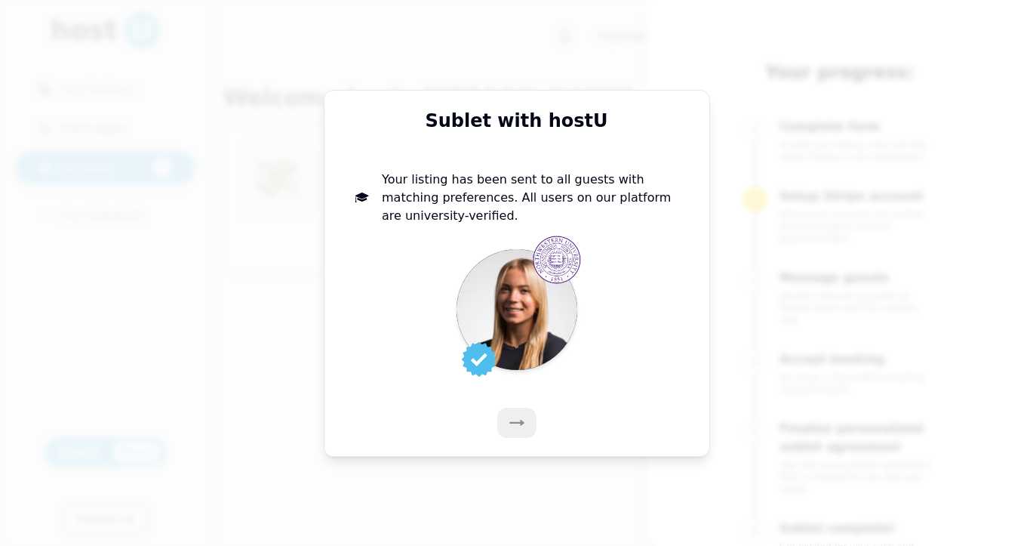
click at [514, 425] on icon at bounding box center [516, 422] width 15 height 15
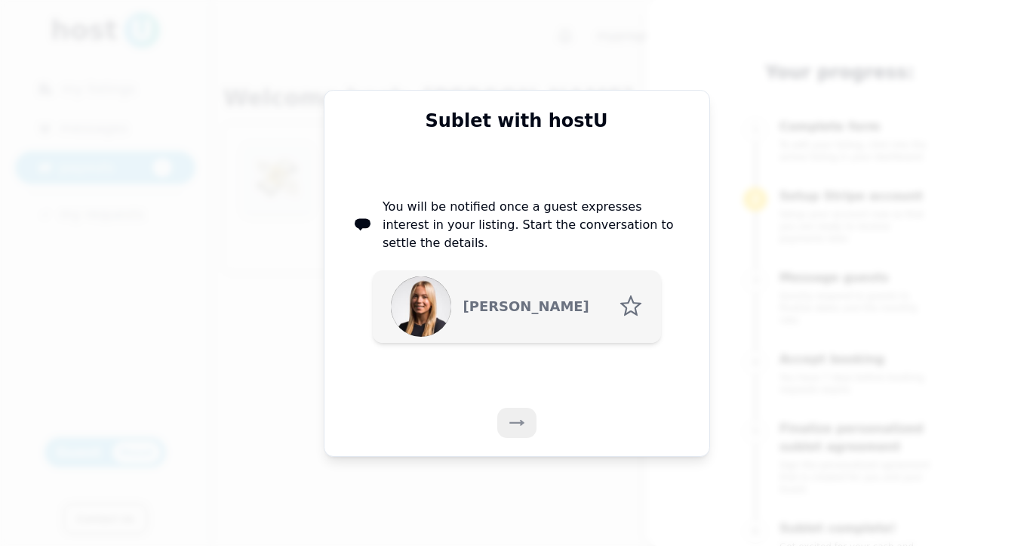
click at [514, 425] on icon at bounding box center [516, 422] width 15 height 15
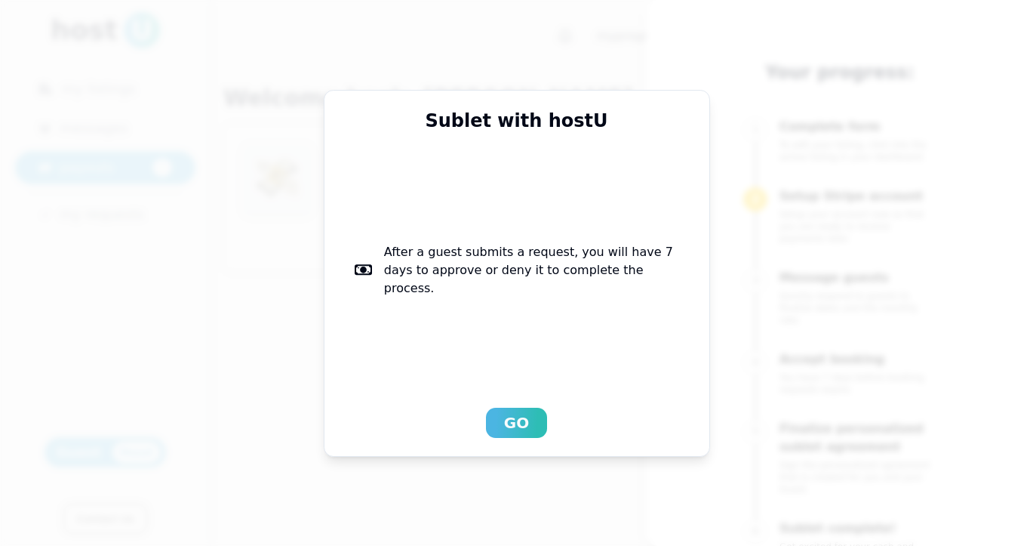
click at [514, 425] on div "Go" at bounding box center [516, 422] width 25 height 21
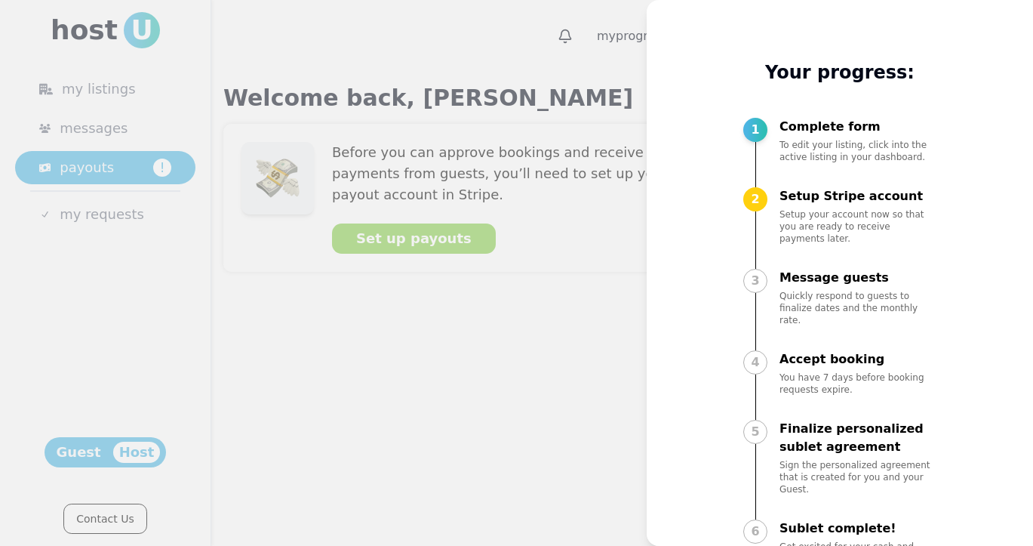
scroll to position [19, 0]
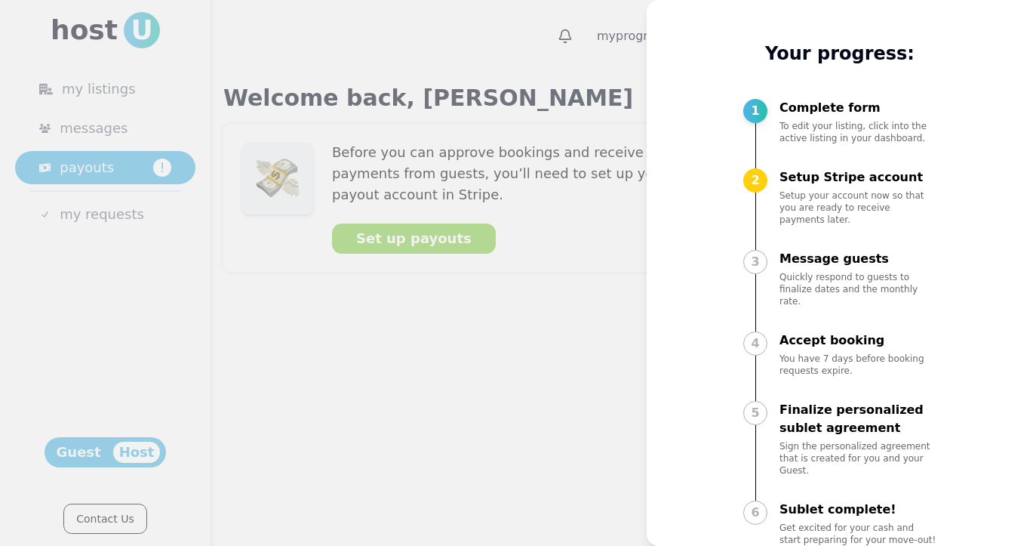
click at [432, 358] on div at bounding box center [516, 273] width 1033 height 546
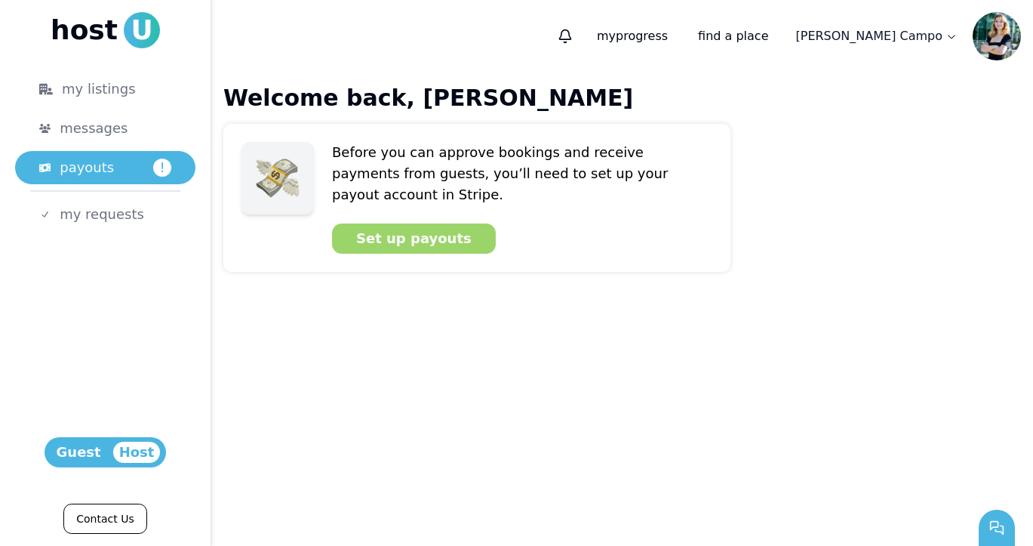
click at [423, 228] on div "Set up payouts" at bounding box center [413, 238] width 115 height 21
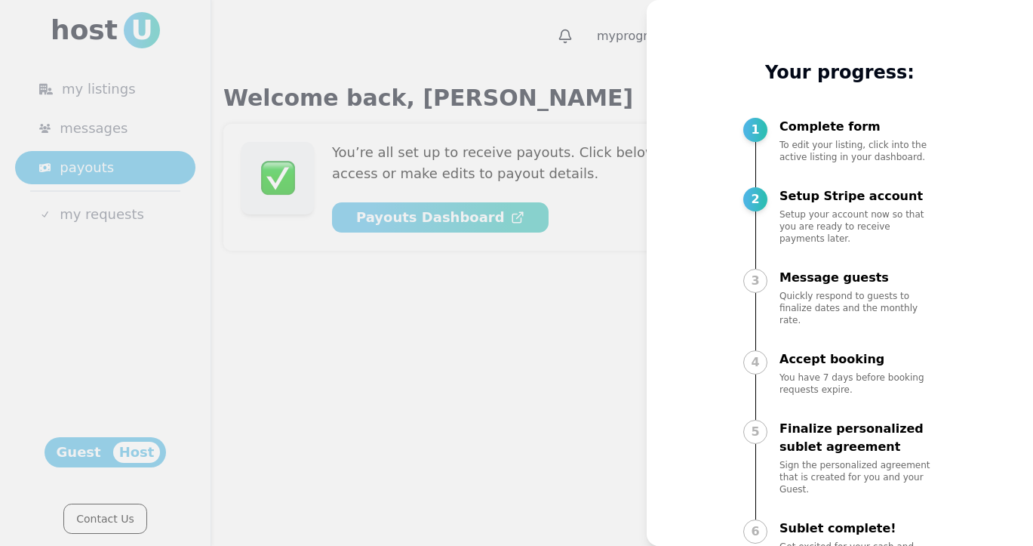
click at [595, 118] on div at bounding box center [516, 273] width 1033 height 546
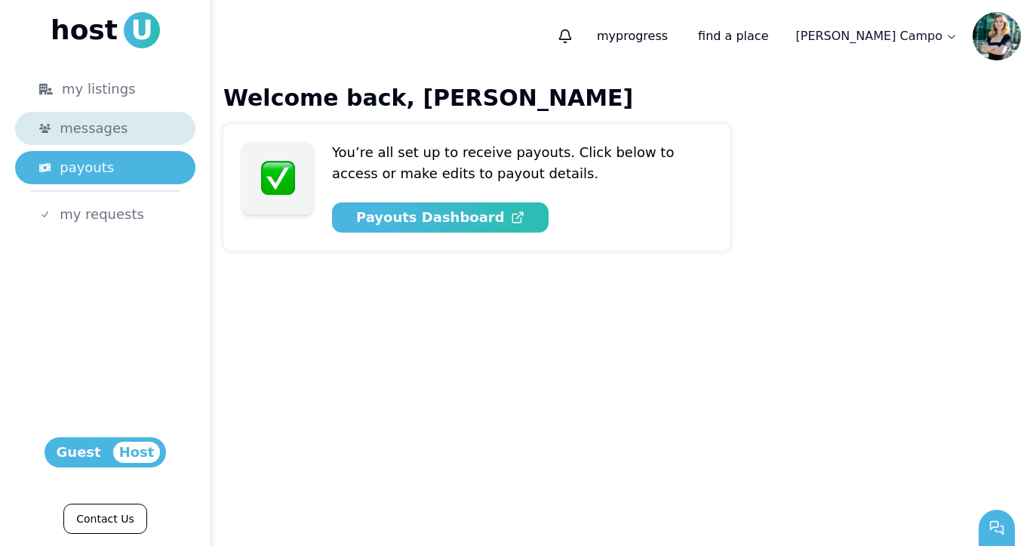
click at [88, 123] on span "messages" at bounding box center [94, 128] width 68 height 21
